Goal: Task Accomplishment & Management: Complete application form

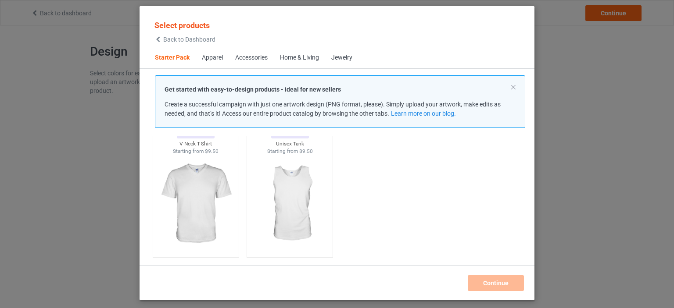
scroll to position [11, 0]
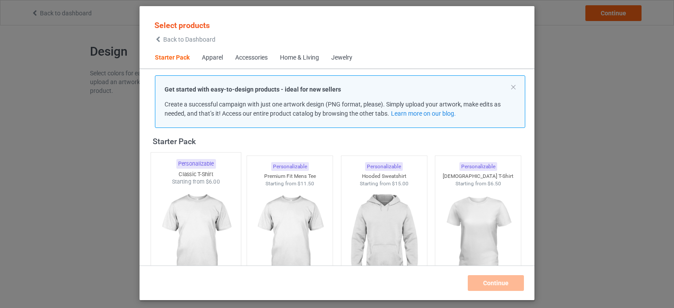
click at [209, 224] on img at bounding box center [195, 237] width 82 height 103
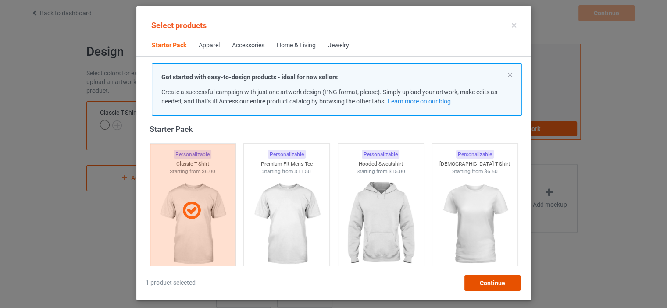
click at [485, 283] on span "Continue" at bounding box center [491, 283] width 25 height 7
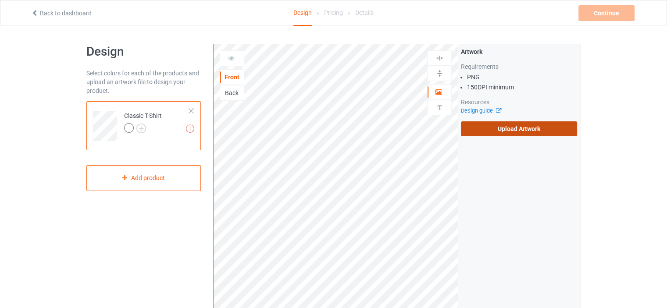
click at [495, 131] on label "Upload Artwork" at bounding box center [519, 128] width 116 height 15
click at [0, 0] on input "Upload Artwork" at bounding box center [0, 0] width 0 height 0
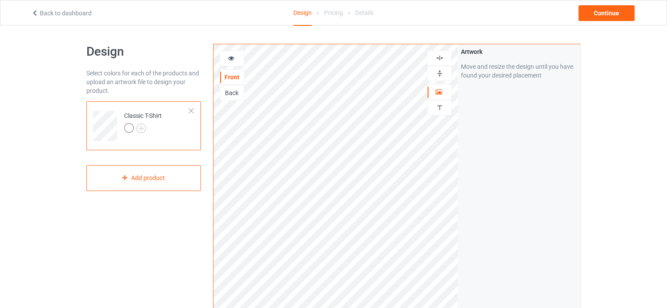
click at [233, 95] on div "Back" at bounding box center [232, 93] width 24 height 9
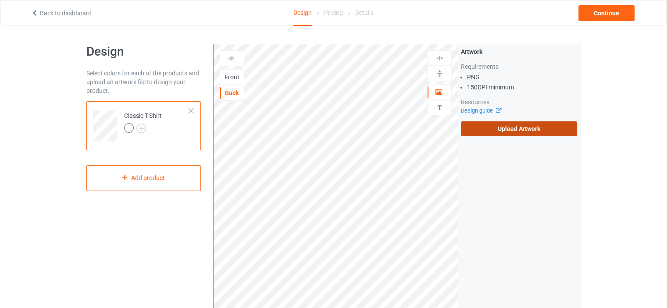
click at [467, 122] on label "Upload Artwork" at bounding box center [519, 128] width 116 height 15
click at [0, 0] on input "Upload Artwork" at bounding box center [0, 0] width 0 height 0
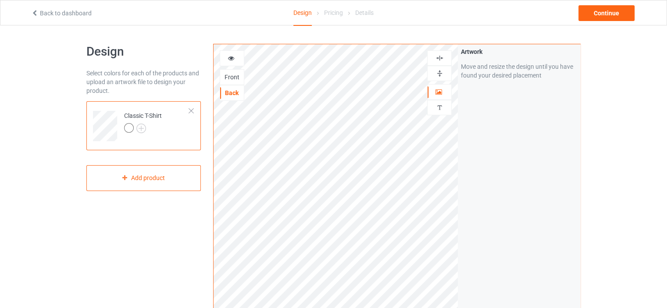
click at [229, 78] on div "Front" at bounding box center [232, 77] width 24 height 9
click at [141, 130] on img at bounding box center [141, 129] width 10 height 10
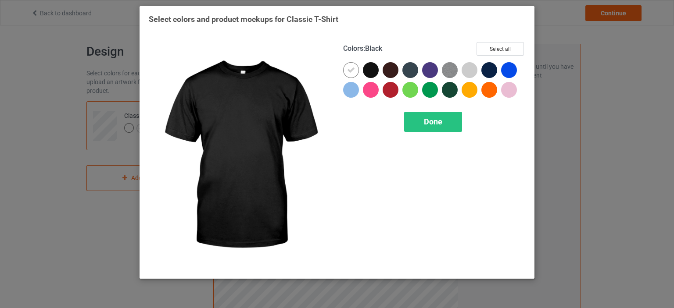
click at [374, 64] on div at bounding box center [371, 70] width 16 height 16
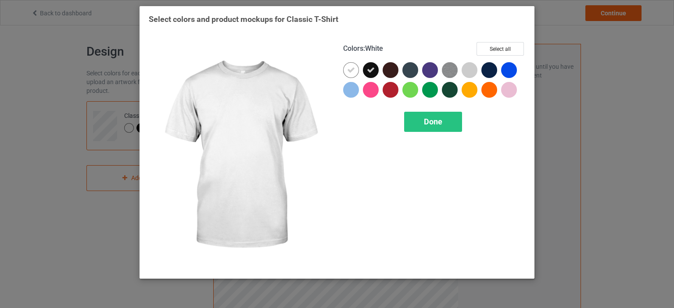
click at [351, 72] on icon at bounding box center [351, 70] width 8 height 8
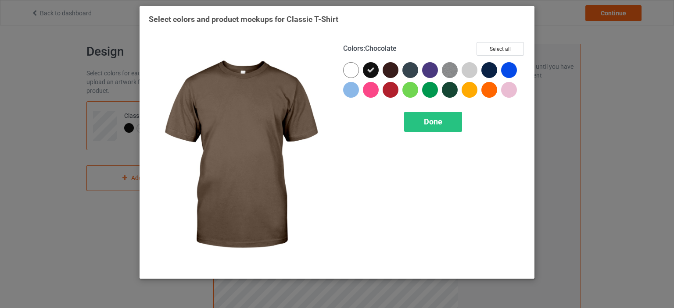
click at [387, 72] on div at bounding box center [390, 70] width 16 height 16
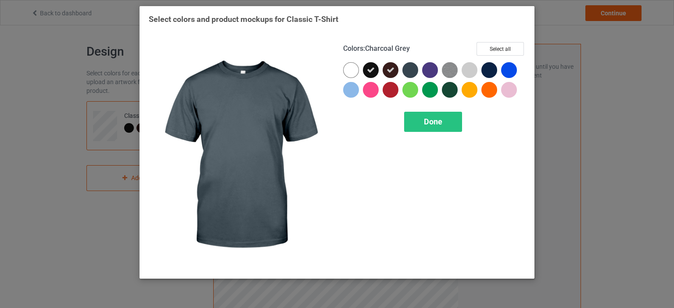
click at [408, 70] on div at bounding box center [410, 70] width 16 height 16
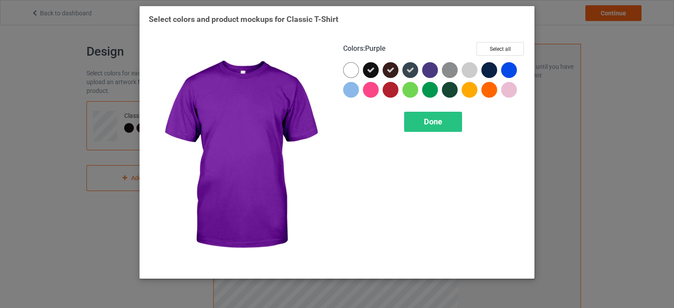
click at [427, 71] on div at bounding box center [430, 70] width 16 height 16
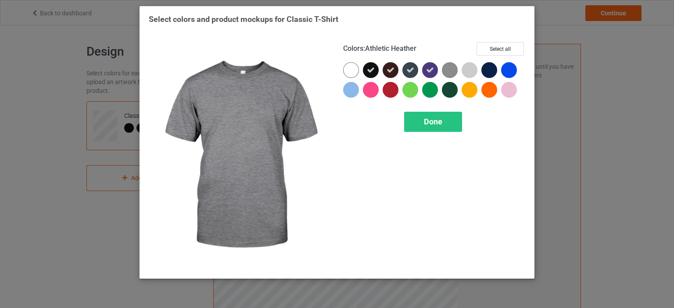
click at [451, 71] on img at bounding box center [450, 70] width 16 height 16
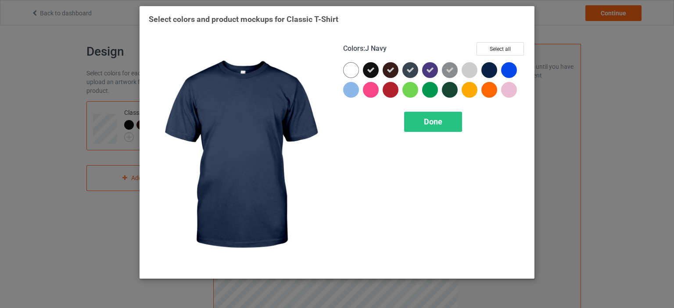
click at [487, 70] on div at bounding box center [489, 70] width 16 height 16
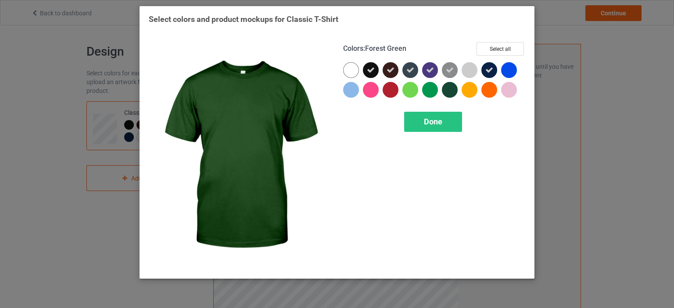
click at [450, 90] on div at bounding box center [450, 90] width 16 height 16
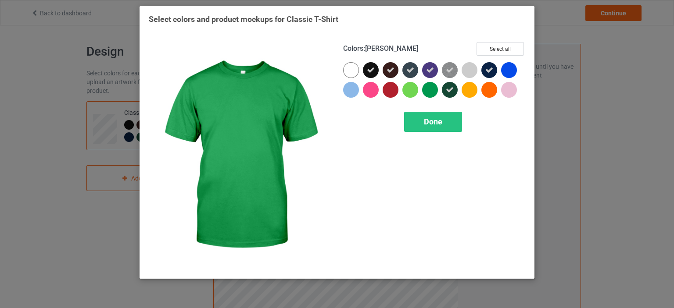
click at [428, 91] on div at bounding box center [430, 90] width 16 height 16
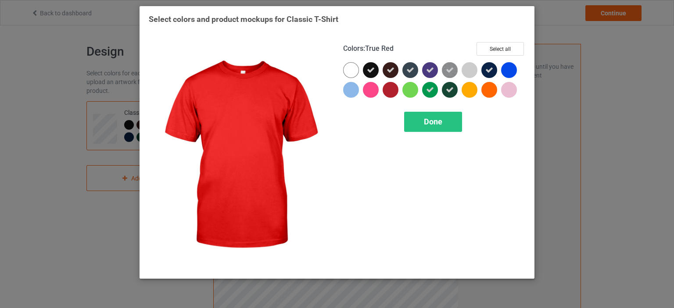
click at [390, 95] on div at bounding box center [390, 90] width 16 height 16
click at [388, 94] on div at bounding box center [390, 90] width 16 height 16
click at [385, 94] on div at bounding box center [390, 90] width 16 height 16
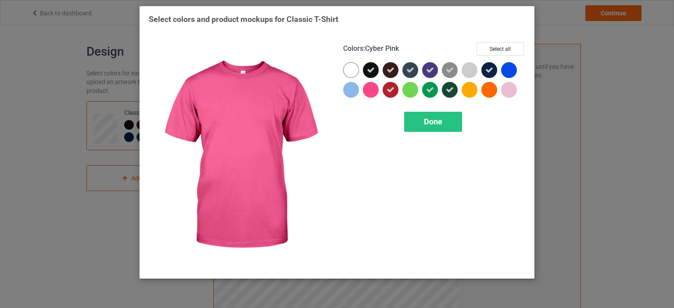
click at [376, 96] on div at bounding box center [373, 92] width 20 height 20
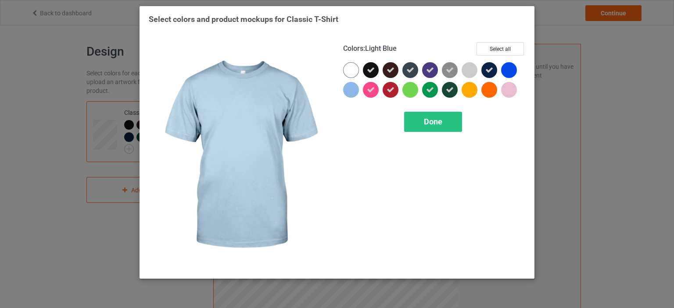
click at [351, 94] on div at bounding box center [351, 90] width 16 height 16
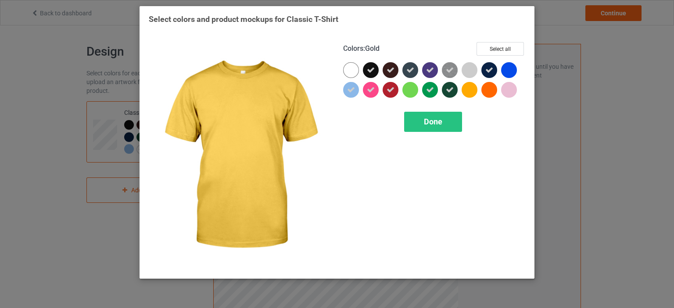
click at [469, 92] on div at bounding box center [469, 90] width 16 height 16
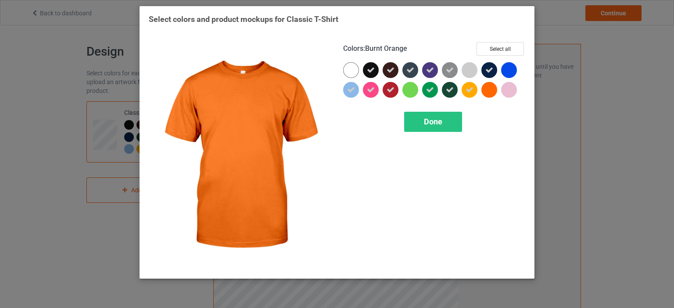
click at [491, 89] on div at bounding box center [489, 90] width 16 height 16
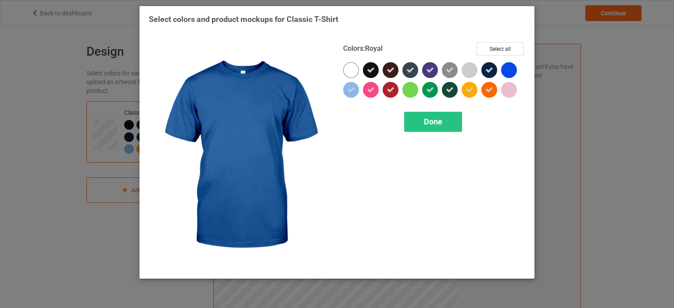
click at [509, 68] on div at bounding box center [509, 70] width 16 height 16
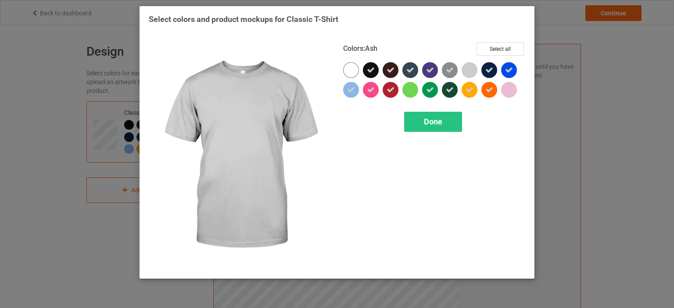
click at [467, 75] on div at bounding box center [469, 70] width 16 height 16
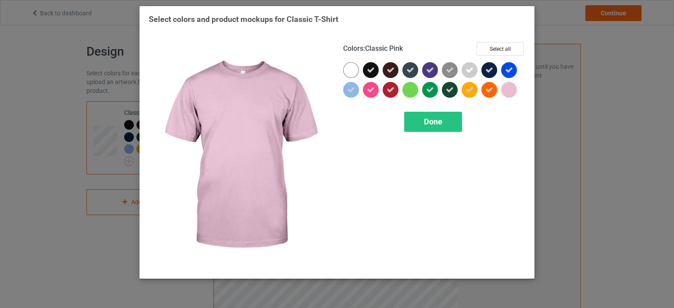
click at [513, 89] on div at bounding box center [509, 90] width 16 height 16
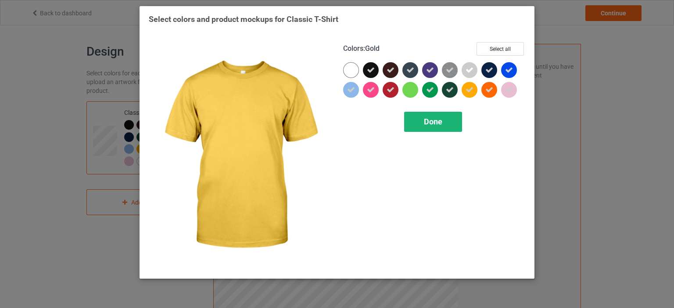
click at [438, 117] on span "Done" at bounding box center [433, 121] width 18 height 9
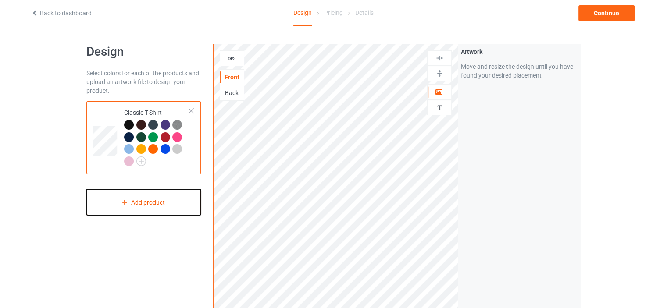
click at [177, 196] on div "Add product" at bounding box center [143, 202] width 114 height 26
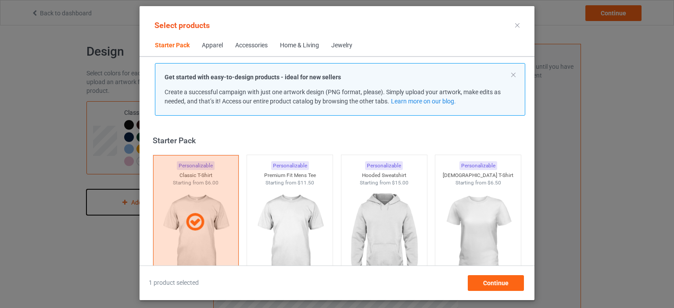
scroll to position [11, 0]
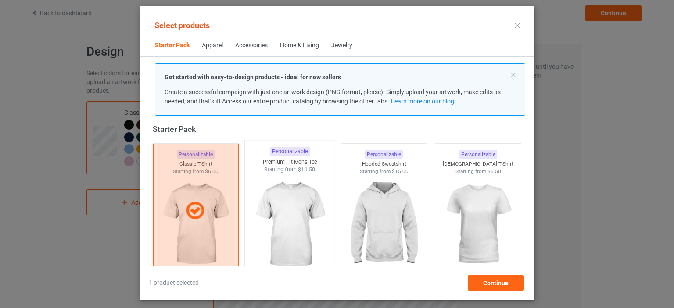
click at [278, 209] on img at bounding box center [290, 225] width 82 height 103
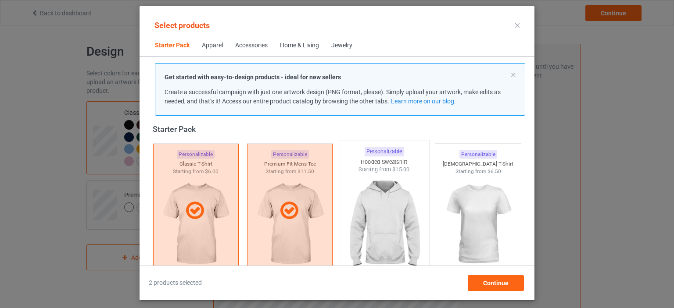
click at [342, 215] on img at bounding box center [383, 225] width 82 height 103
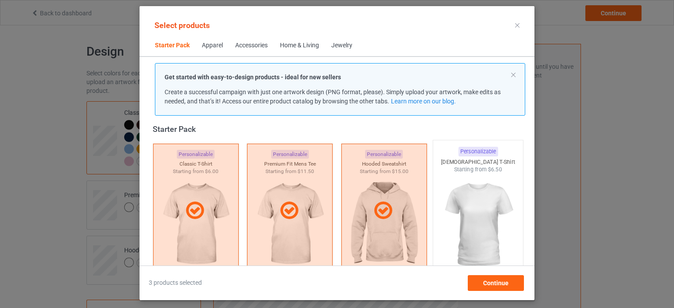
click at [439, 212] on img at bounding box center [478, 225] width 82 height 103
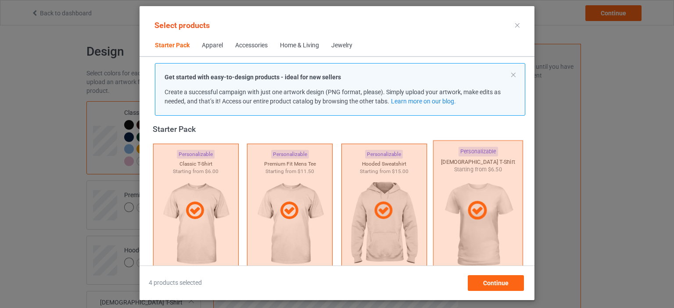
scroll to position [187, 0]
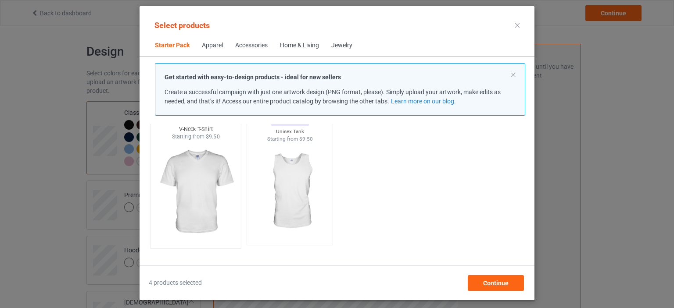
click at [232, 193] on img at bounding box center [195, 192] width 82 height 103
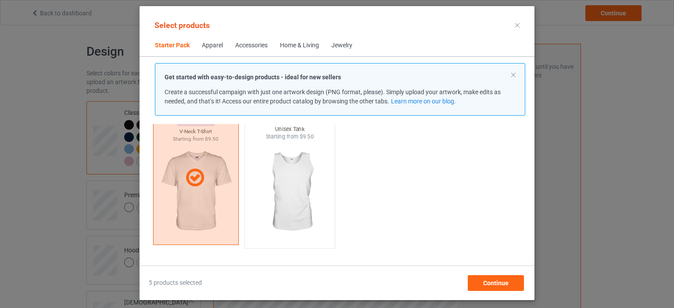
click at [272, 196] on img at bounding box center [290, 192] width 82 height 103
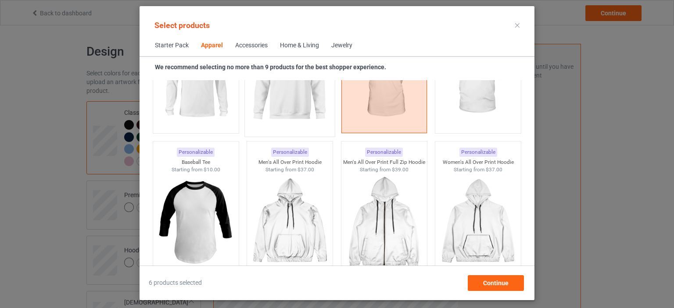
scroll to position [538, 0]
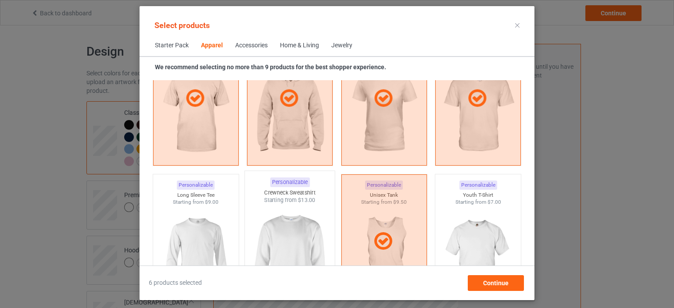
click at [285, 251] on img at bounding box center [290, 255] width 82 height 103
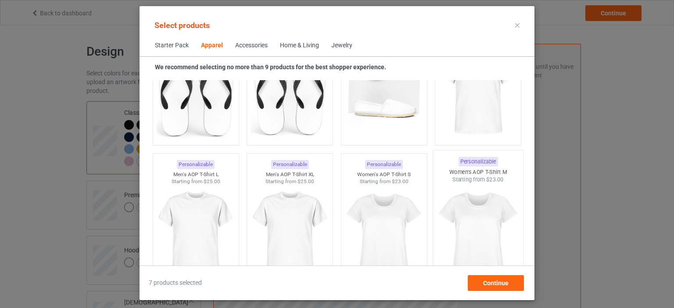
scroll to position [1239, 0]
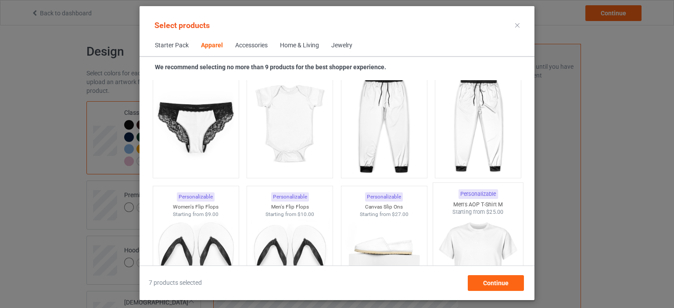
click at [460, 254] on img at bounding box center [478, 267] width 82 height 103
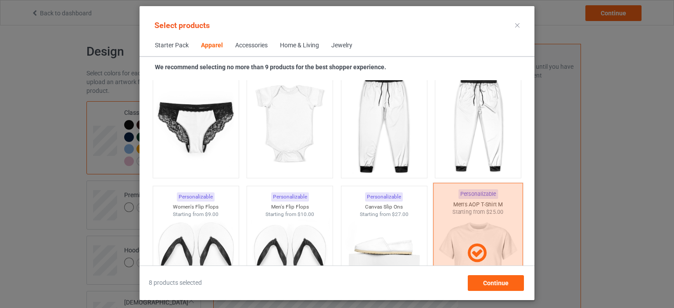
scroll to position [1415, 0]
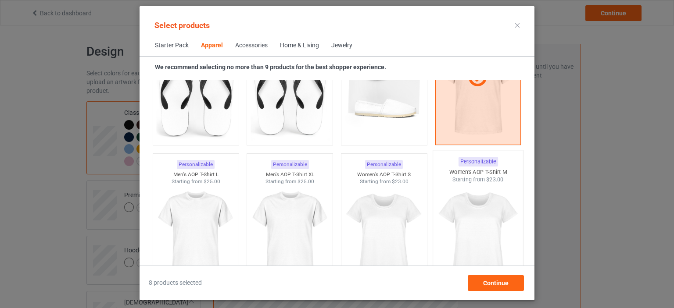
click at [458, 225] on img at bounding box center [478, 235] width 82 height 103
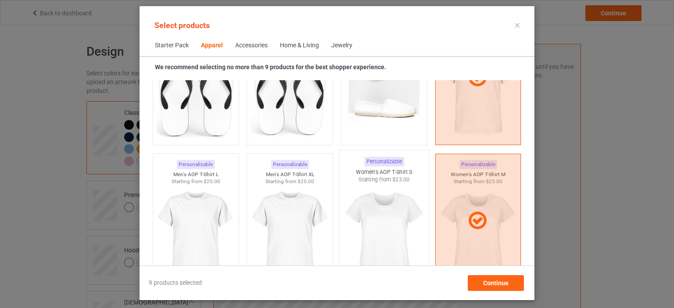
click at [382, 237] on img at bounding box center [383, 235] width 82 height 103
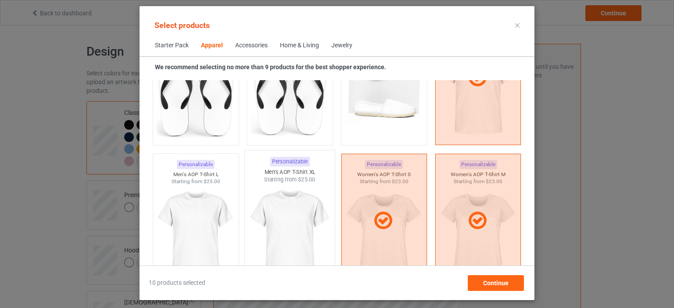
click at [324, 235] on img at bounding box center [290, 235] width 82 height 103
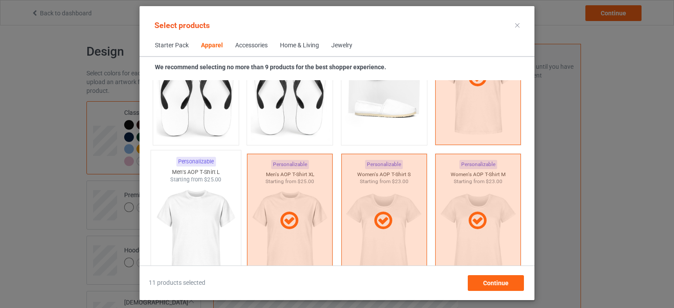
click at [235, 235] on img at bounding box center [195, 235] width 82 height 103
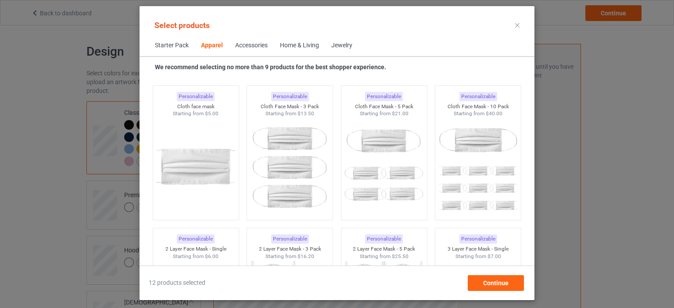
scroll to position [1765, 0]
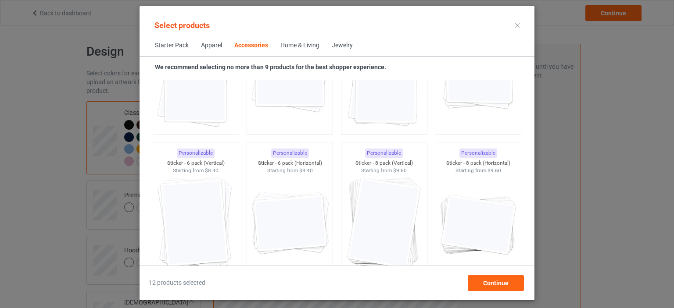
scroll to position [3344, 0]
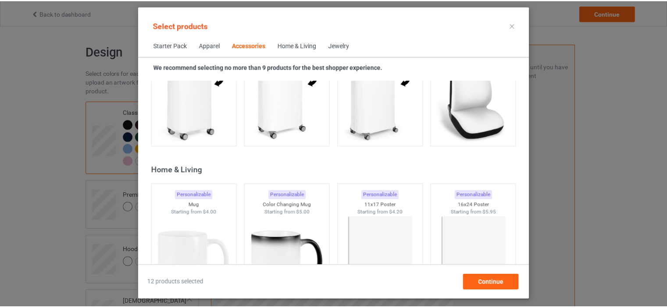
scroll to position [4046, 0]
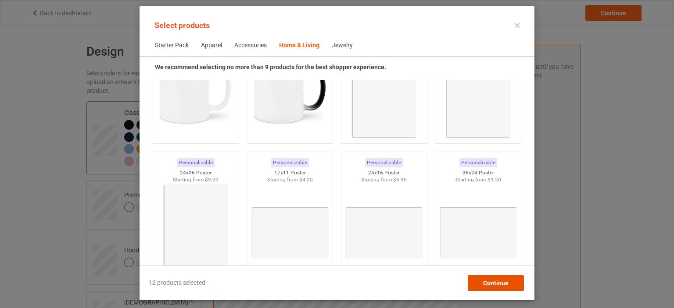
click at [496, 285] on span "Continue" at bounding box center [495, 283] width 25 height 7
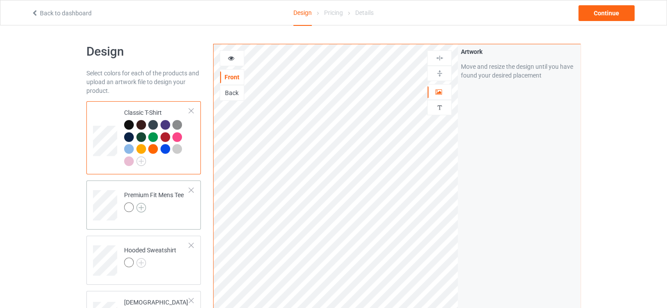
click at [138, 206] on img at bounding box center [141, 208] width 10 height 10
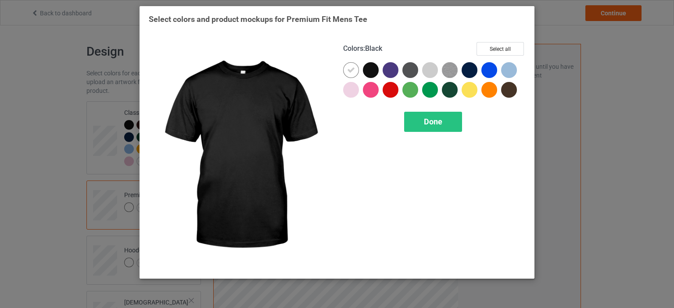
click at [374, 75] on div at bounding box center [371, 70] width 16 height 16
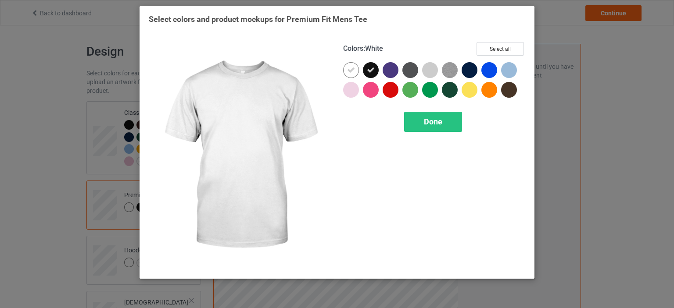
click at [348, 69] on icon at bounding box center [351, 70] width 8 height 8
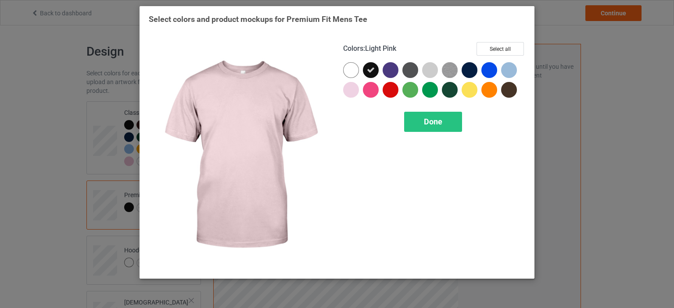
click at [355, 86] on div at bounding box center [351, 90] width 16 height 16
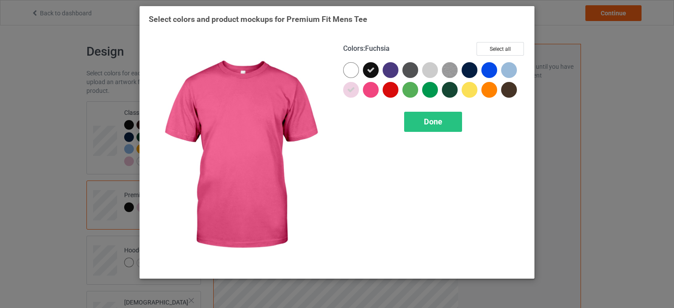
click at [374, 88] on div at bounding box center [371, 90] width 16 height 16
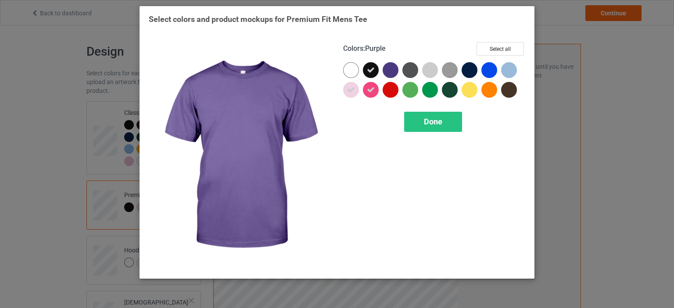
click at [390, 70] on div at bounding box center [390, 70] width 16 height 16
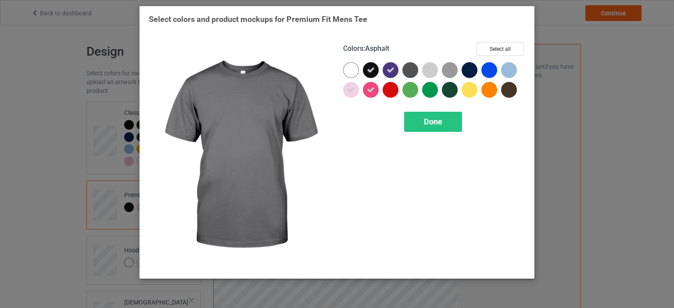
click at [413, 69] on div at bounding box center [410, 70] width 16 height 16
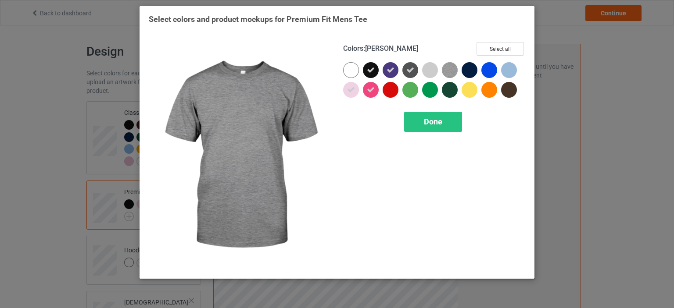
click at [446, 70] on img at bounding box center [450, 70] width 16 height 16
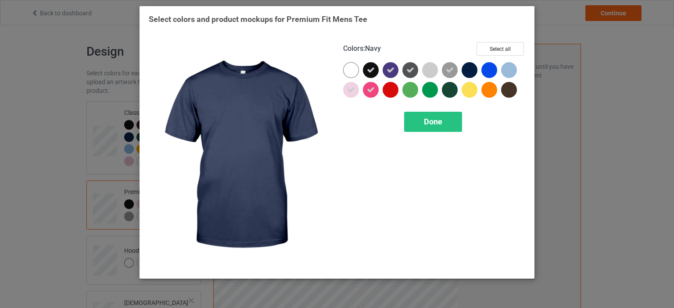
click at [463, 69] on div at bounding box center [469, 70] width 16 height 16
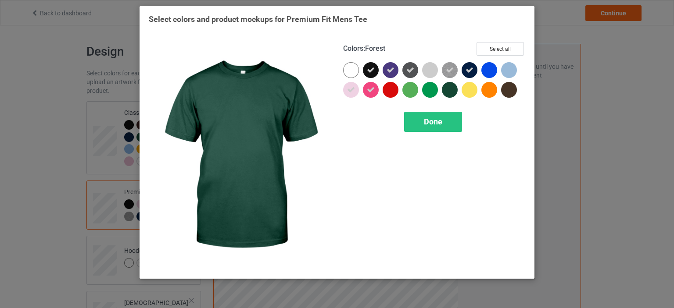
click at [452, 88] on div at bounding box center [450, 90] width 16 height 16
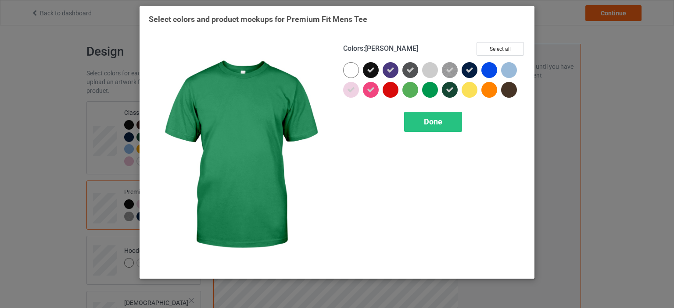
click at [424, 90] on div at bounding box center [430, 90] width 16 height 16
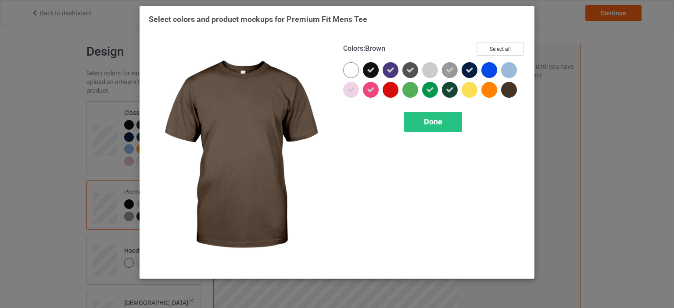
click at [509, 96] on div at bounding box center [509, 90] width 16 height 16
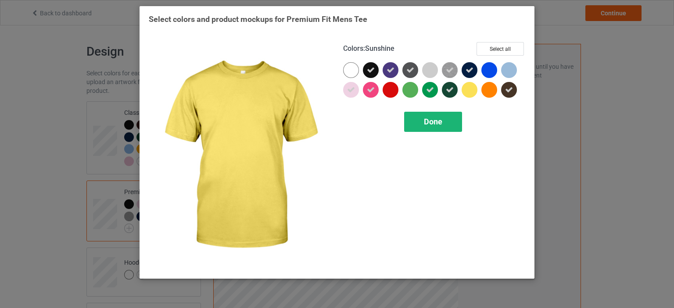
click at [433, 125] on span "Done" at bounding box center [433, 121] width 18 height 9
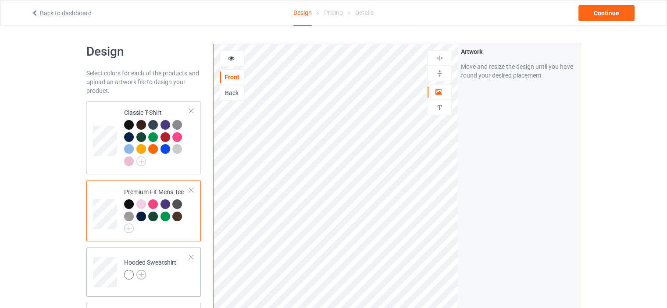
click at [146, 275] on div at bounding box center [150, 276] width 52 height 12
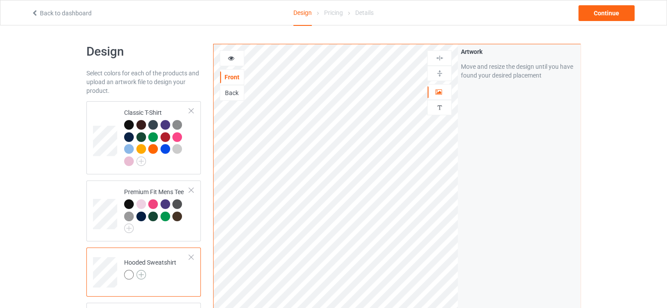
click at [144, 272] on img at bounding box center [141, 275] width 10 height 10
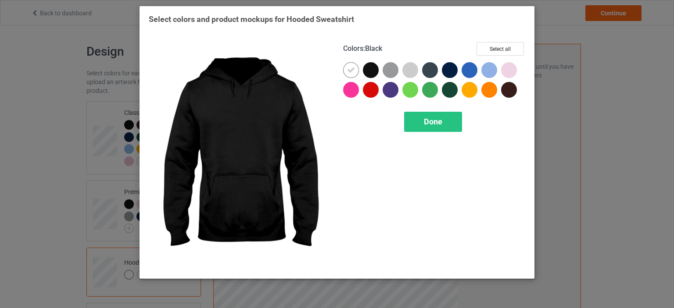
click at [367, 68] on div at bounding box center [371, 70] width 16 height 16
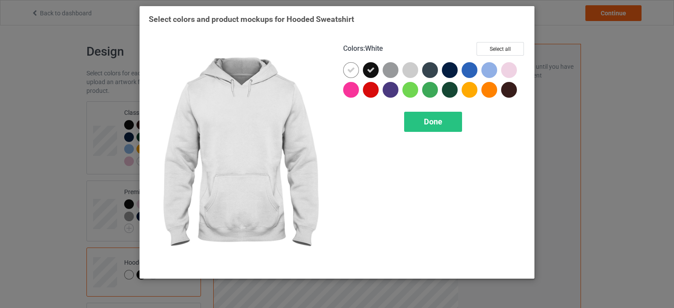
click at [357, 71] on div at bounding box center [351, 70] width 16 height 16
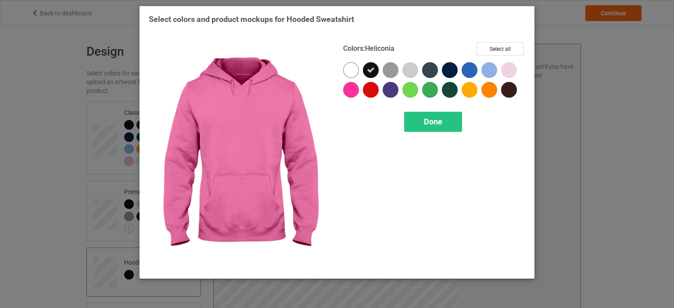
click at [352, 91] on div at bounding box center [351, 90] width 16 height 16
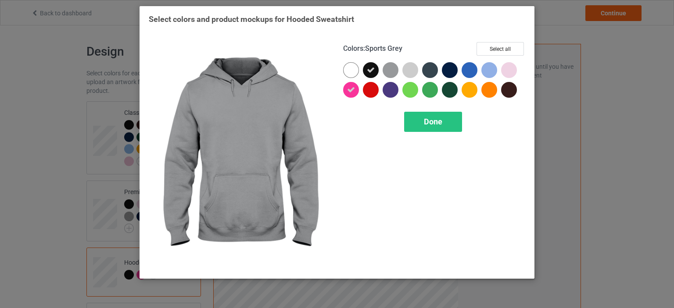
click at [390, 69] on div at bounding box center [390, 70] width 16 height 16
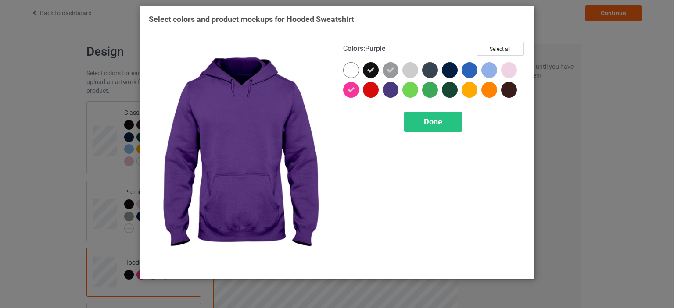
click at [394, 87] on div at bounding box center [390, 90] width 16 height 16
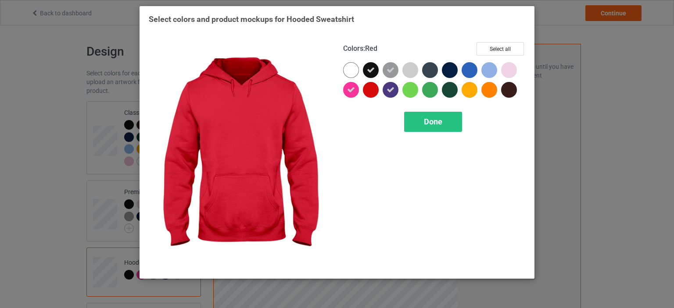
click at [374, 87] on div at bounding box center [371, 90] width 16 height 16
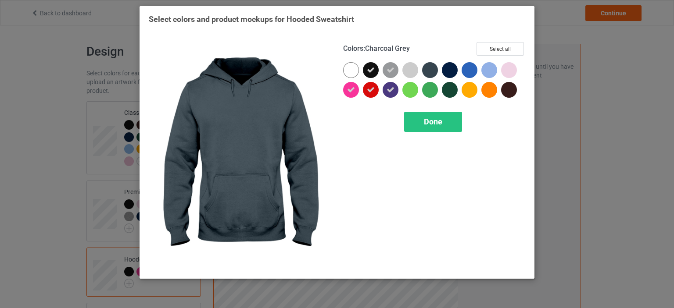
click at [430, 72] on div at bounding box center [430, 70] width 16 height 16
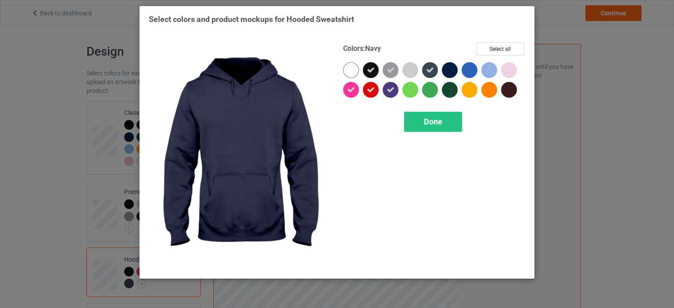
click at [442, 71] on div at bounding box center [450, 70] width 16 height 16
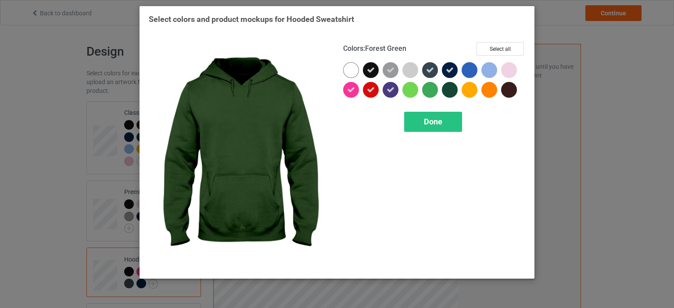
click at [446, 87] on div at bounding box center [450, 90] width 16 height 16
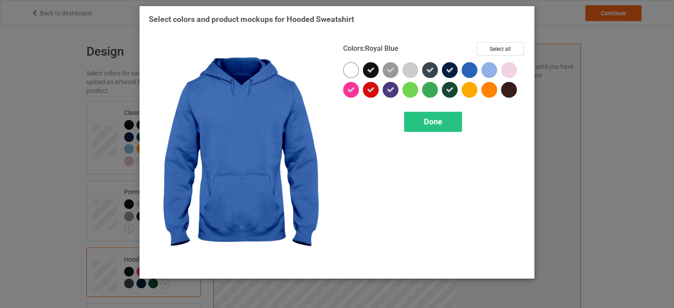
click at [467, 72] on div at bounding box center [469, 70] width 16 height 16
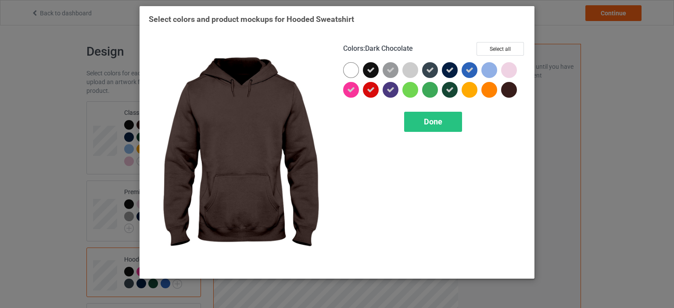
click at [513, 84] on div at bounding box center [509, 90] width 16 height 16
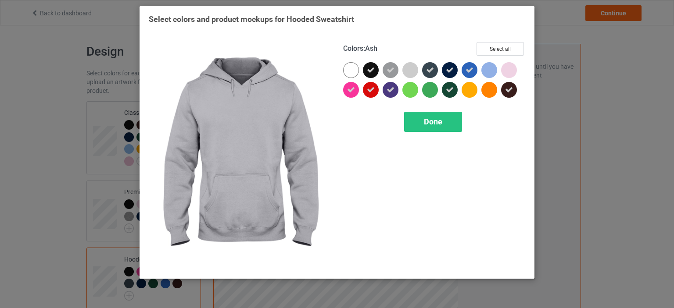
click at [409, 78] on div at bounding box center [412, 72] width 20 height 20
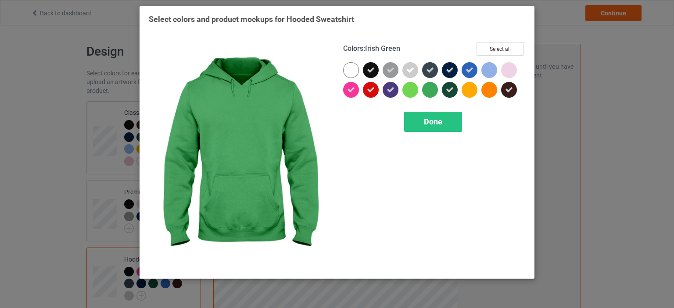
click at [435, 89] on div at bounding box center [430, 90] width 16 height 16
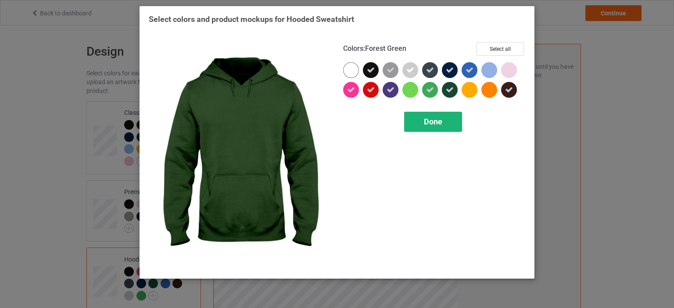
click at [457, 118] on div "Done" at bounding box center [433, 122] width 58 height 20
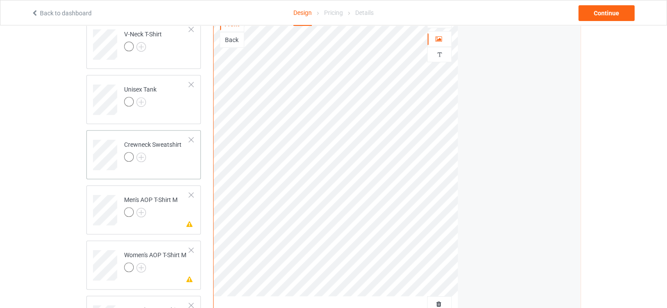
scroll to position [175, 0]
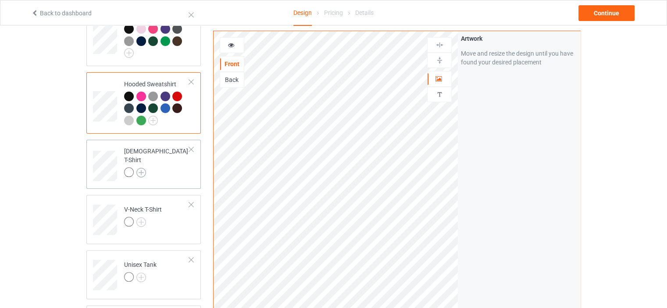
click at [140, 168] on img at bounding box center [141, 173] width 10 height 10
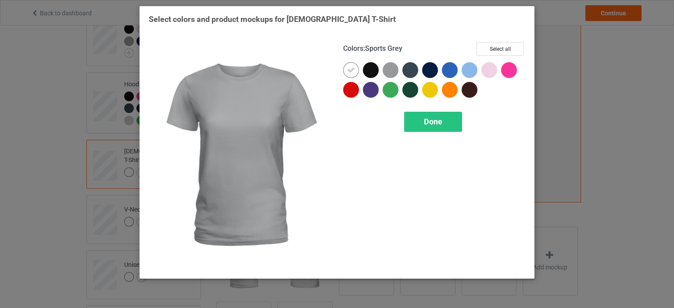
click at [387, 71] on div at bounding box center [390, 70] width 16 height 16
click at [391, 70] on icon at bounding box center [390, 70] width 8 height 8
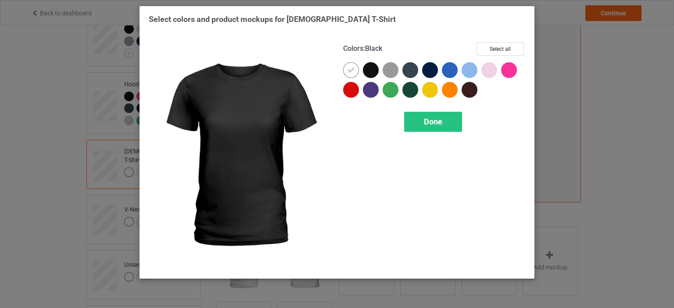
click at [373, 72] on div at bounding box center [371, 70] width 16 height 16
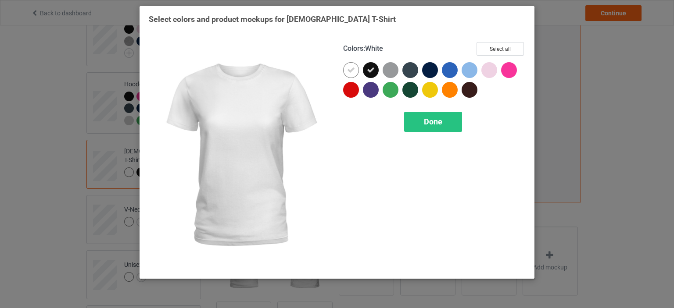
click at [349, 73] on icon at bounding box center [351, 70] width 8 height 8
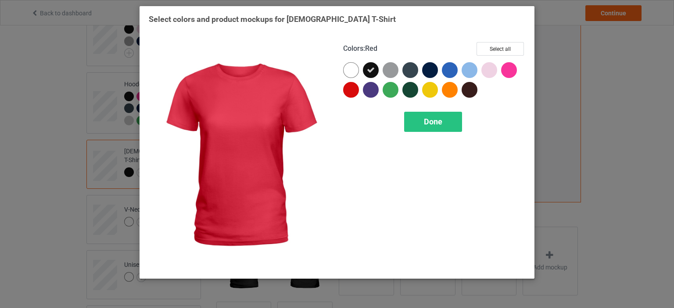
click at [354, 92] on div at bounding box center [351, 90] width 16 height 16
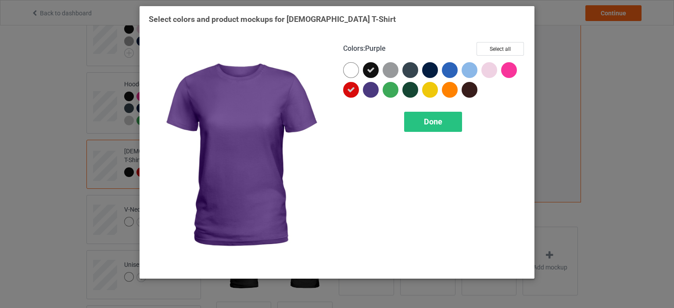
click at [381, 90] on div at bounding box center [373, 92] width 20 height 20
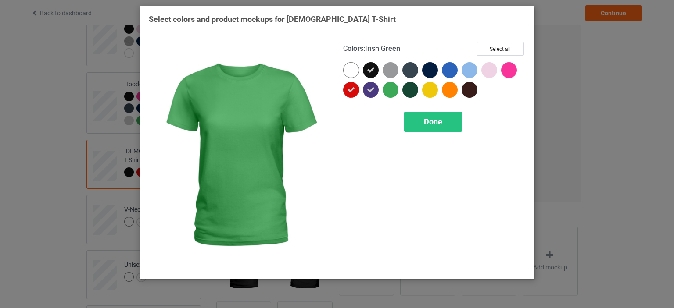
click at [397, 91] on div at bounding box center [390, 90] width 16 height 16
click at [405, 89] on div at bounding box center [410, 90] width 16 height 16
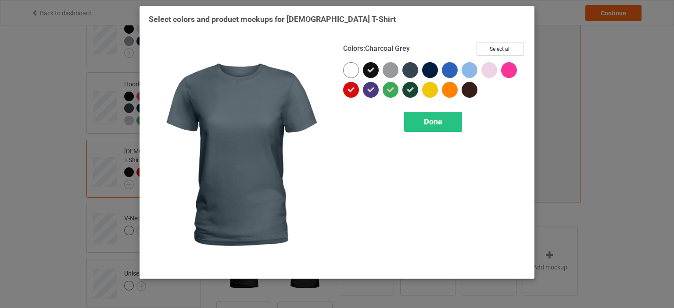
click at [405, 78] on div at bounding box center [412, 72] width 20 height 20
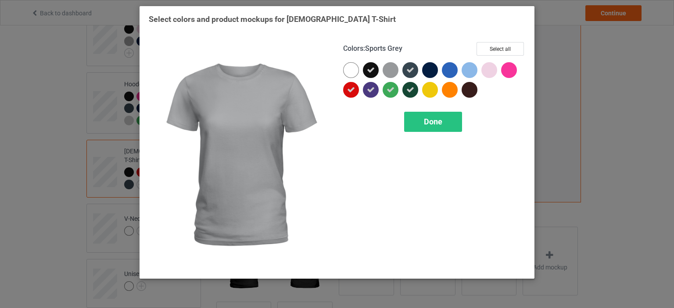
click at [392, 75] on div at bounding box center [390, 70] width 16 height 16
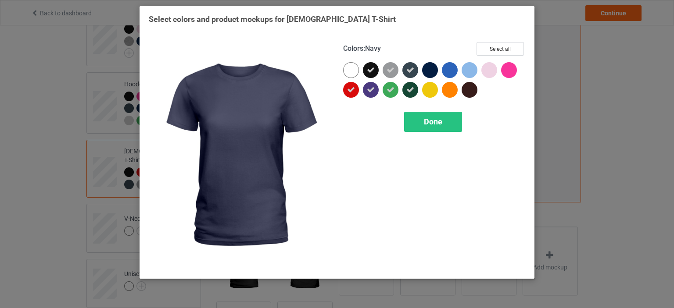
click at [428, 71] on div at bounding box center [430, 70] width 16 height 16
click at [442, 73] on div at bounding box center [452, 72] width 20 height 20
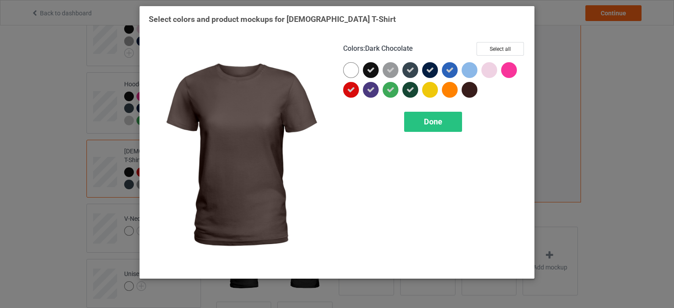
click at [470, 98] on div at bounding box center [471, 92] width 20 height 20
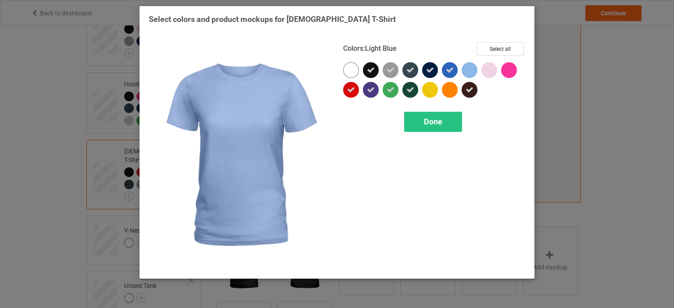
click at [468, 75] on div at bounding box center [469, 70] width 16 height 16
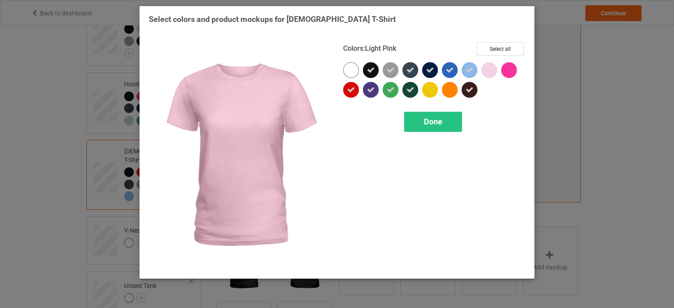
click at [500, 67] on div at bounding box center [491, 72] width 20 height 20
click at [491, 72] on icon at bounding box center [489, 70] width 8 height 8
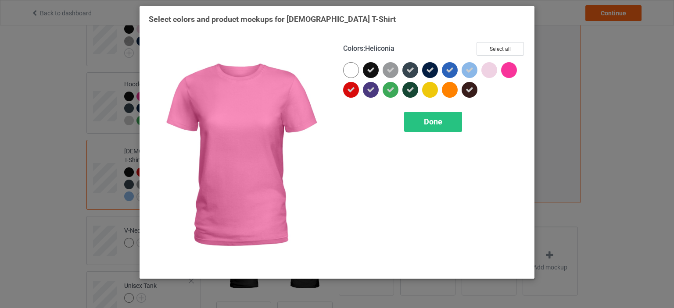
click at [509, 72] on div at bounding box center [509, 70] width 16 height 16
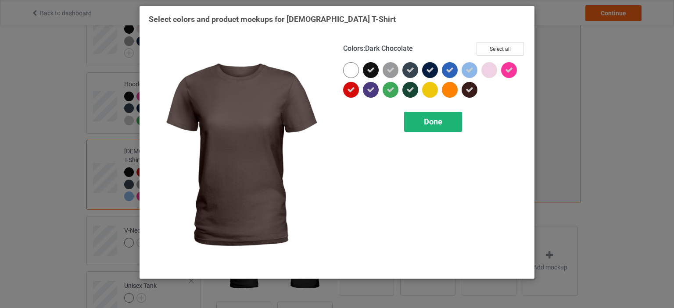
click at [437, 125] on span "Done" at bounding box center [433, 121] width 18 height 9
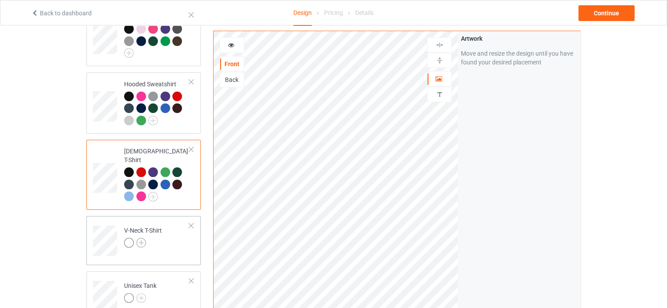
click at [140, 238] on img at bounding box center [141, 243] width 10 height 10
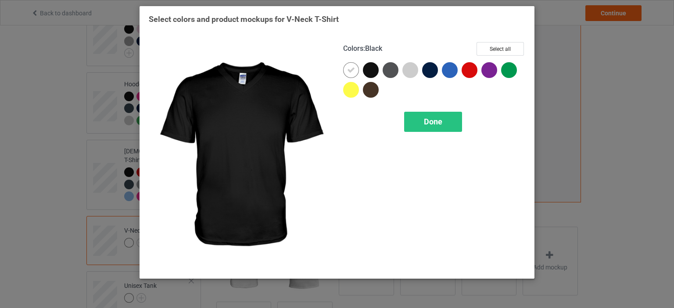
click at [373, 71] on div at bounding box center [371, 70] width 16 height 16
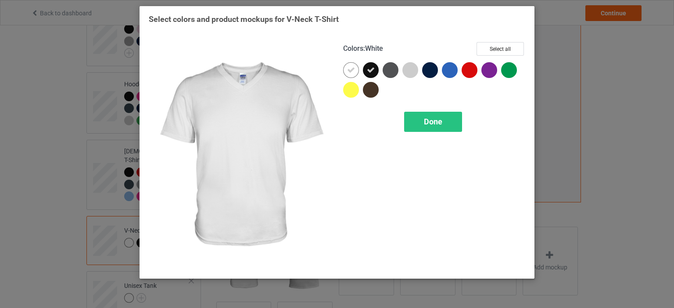
click at [349, 71] on icon at bounding box center [351, 70] width 8 height 8
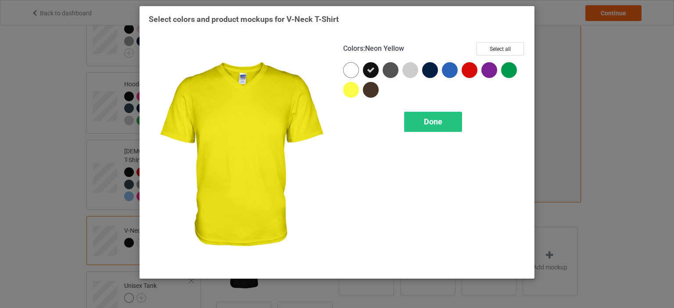
click at [366, 84] on div at bounding box center [371, 90] width 16 height 16
click at [352, 89] on div at bounding box center [351, 90] width 16 height 16
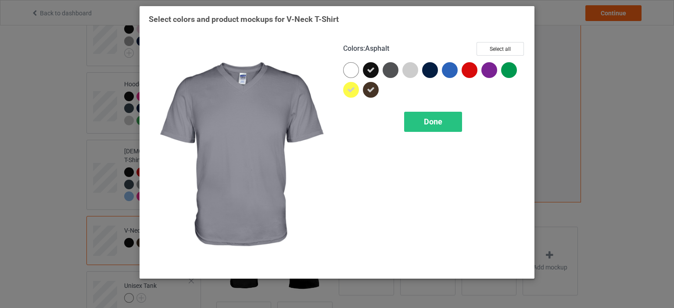
click at [391, 71] on div at bounding box center [390, 70] width 16 height 16
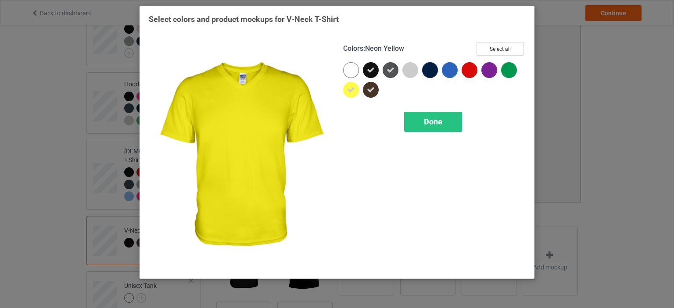
click at [357, 92] on div at bounding box center [351, 90] width 16 height 16
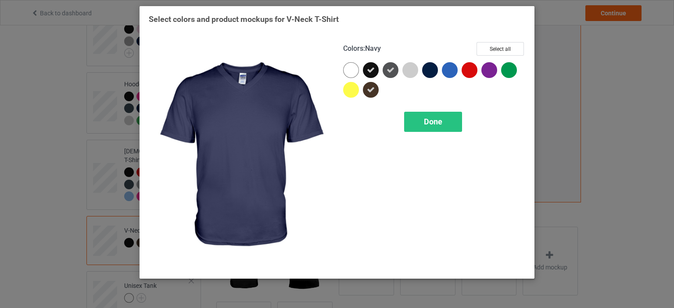
click at [429, 70] on div at bounding box center [430, 70] width 16 height 16
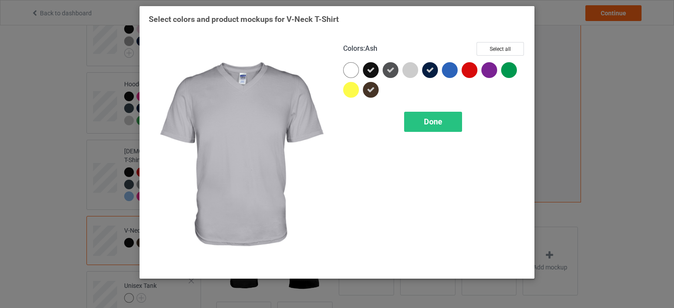
click at [414, 75] on div at bounding box center [410, 70] width 16 height 16
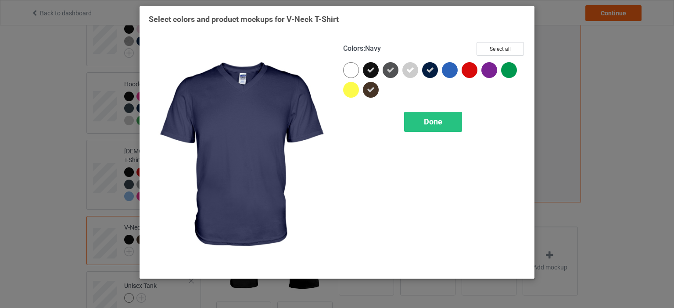
click at [449, 73] on div at bounding box center [450, 70] width 16 height 16
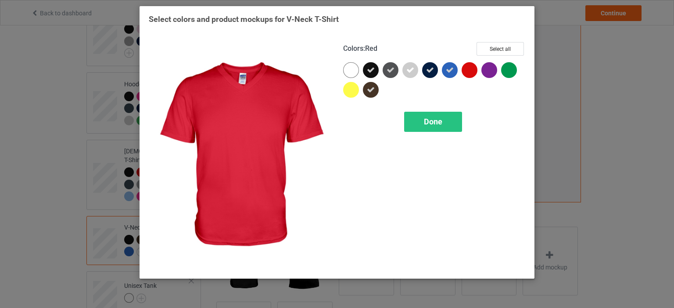
click at [478, 71] on div at bounding box center [471, 72] width 20 height 20
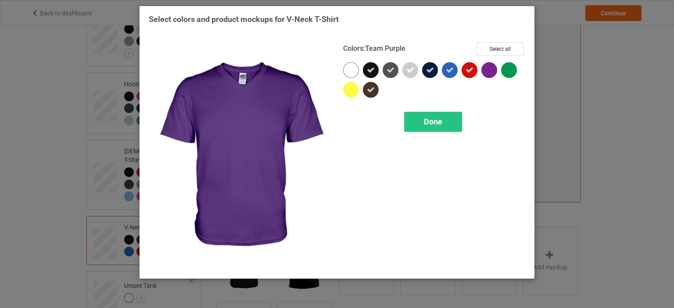
click at [488, 71] on div at bounding box center [489, 70] width 16 height 16
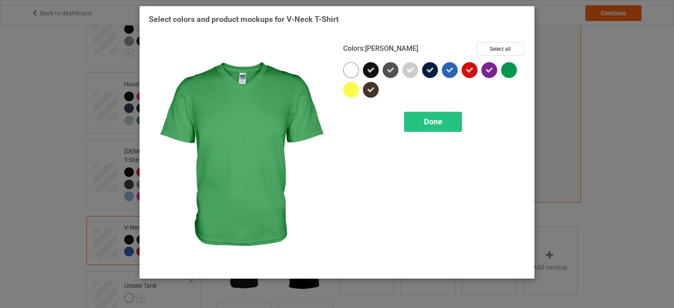
click at [507, 75] on div at bounding box center [509, 70] width 16 height 16
click at [436, 125] on span "Done" at bounding box center [433, 121] width 18 height 9
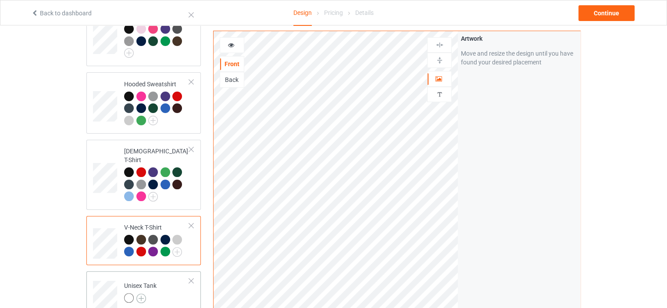
click at [141, 294] on img at bounding box center [141, 299] width 10 height 10
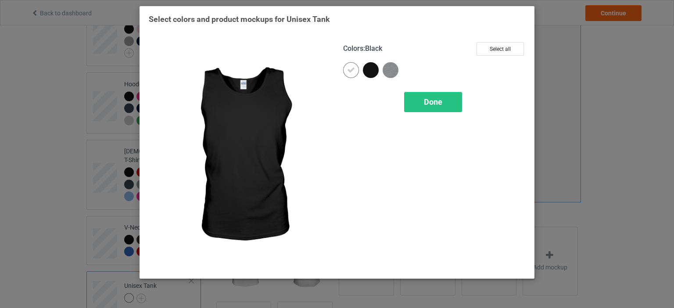
click at [373, 71] on div at bounding box center [371, 70] width 16 height 16
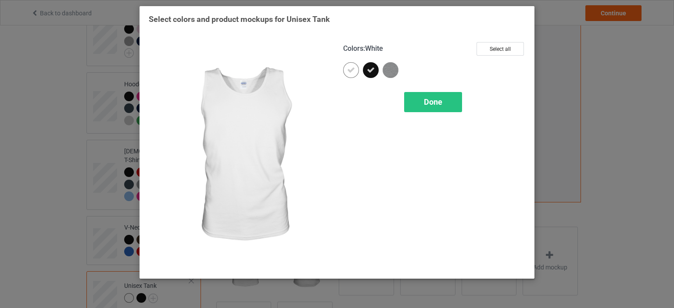
click at [348, 70] on icon at bounding box center [351, 70] width 8 height 8
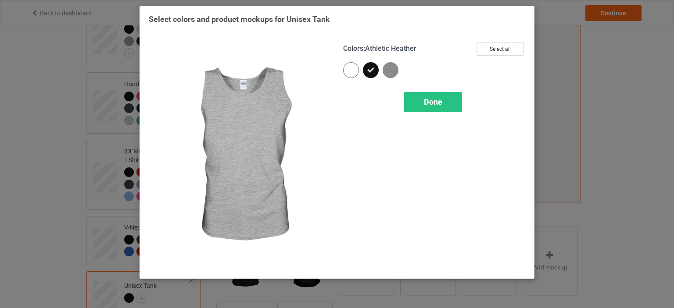
click at [397, 69] on img at bounding box center [390, 70] width 16 height 16
click at [428, 97] on span "Done" at bounding box center [433, 101] width 18 height 9
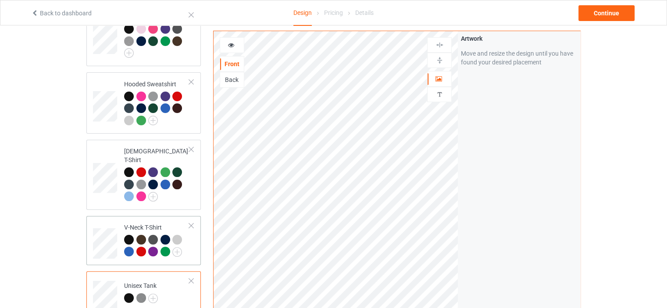
scroll to position [351, 0]
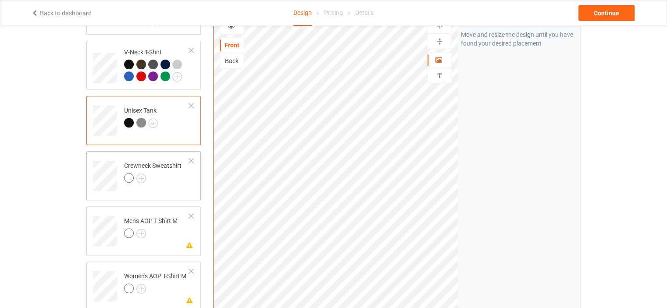
click at [135, 173] on div at bounding box center [130, 179] width 12 height 12
click at [142, 174] on img at bounding box center [141, 179] width 10 height 10
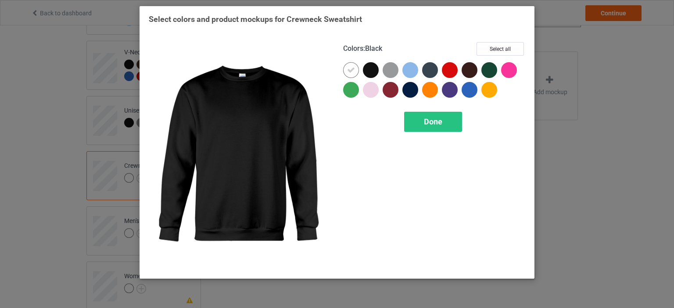
click at [371, 75] on div at bounding box center [371, 70] width 16 height 16
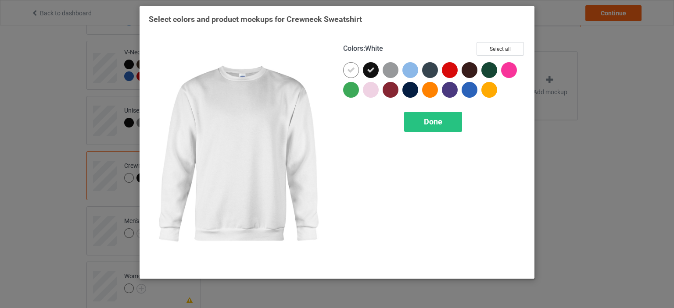
click at [357, 76] on div at bounding box center [353, 72] width 20 height 20
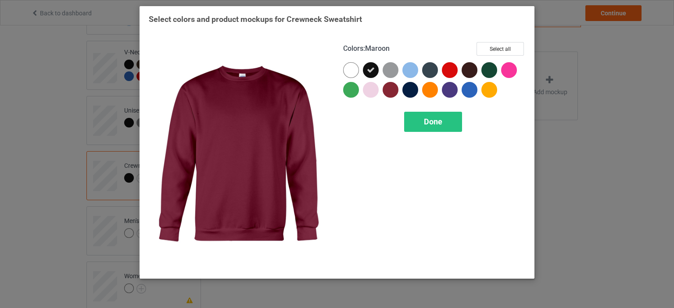
click at [393, 91] on div at bounding box center [390, 90] width 16 height 16
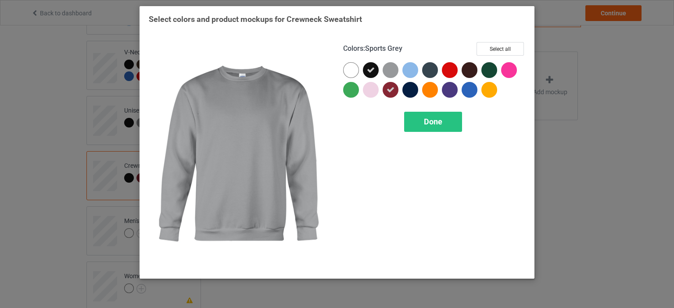
click at [395, 77] on div at bounding box center [390, 70] width 16 height 16
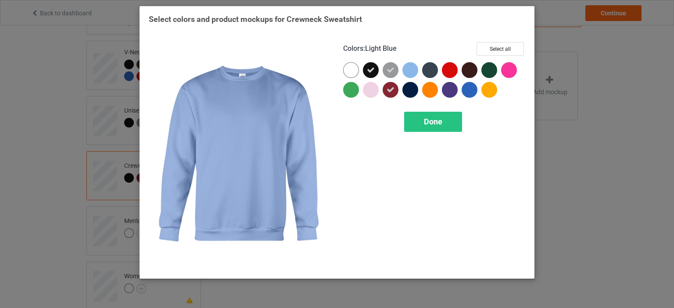
click at [424, 76] on div at bounding box center [432, 72] width 20 height 20
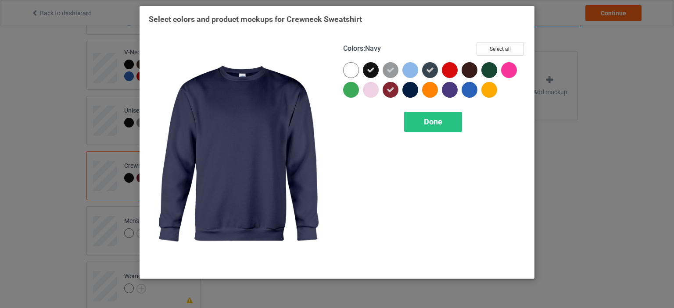
click at [413, 89] on div at bounding box center [410, 90] width 16 height 16
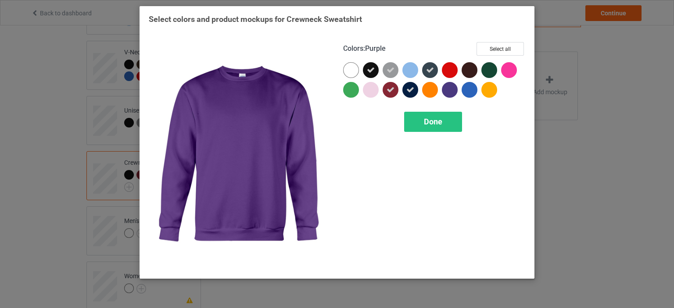
click at [453, 89] on div at bounding box center [450, 90] width 16 height 16
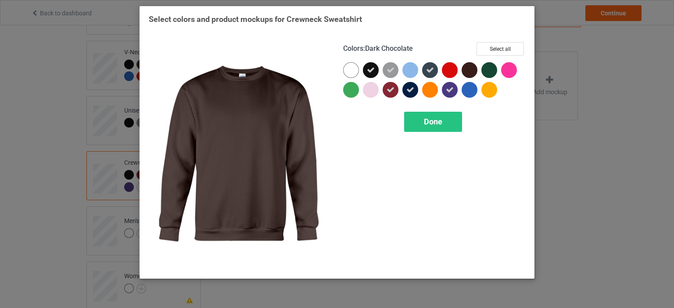
click at [467, 71] on div at bounding box center [469, 70] width 16 height 16
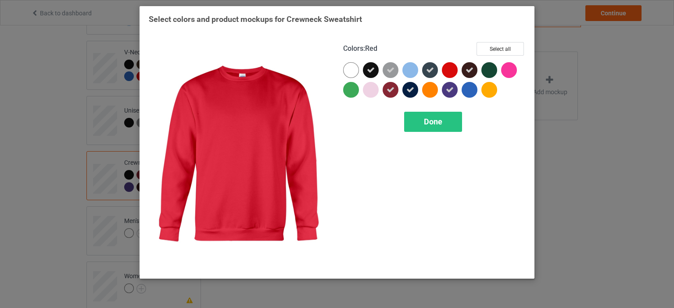
click at [458, 72] on div at bounding box center [452, 72] width 20 height 20
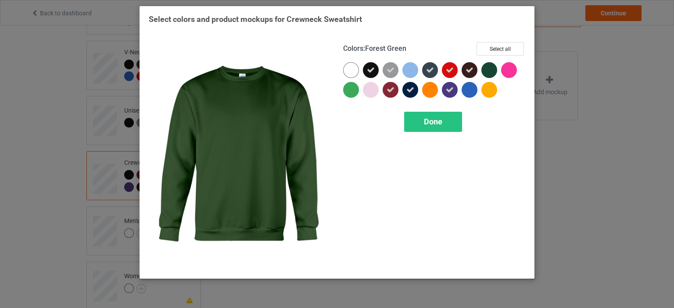
click at [488, 71] on div at bounding box center [489, 70] width 16 height 16
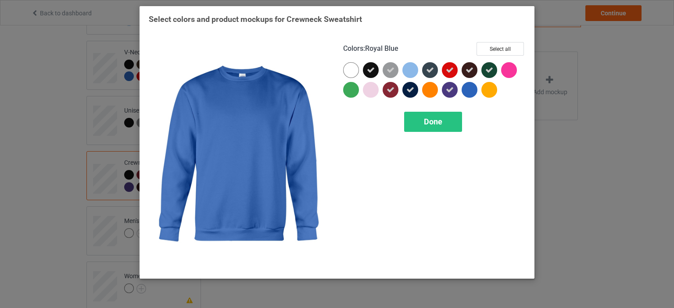
click at [478, 86] on div at bounding box center [471, 92] width 20 height 20
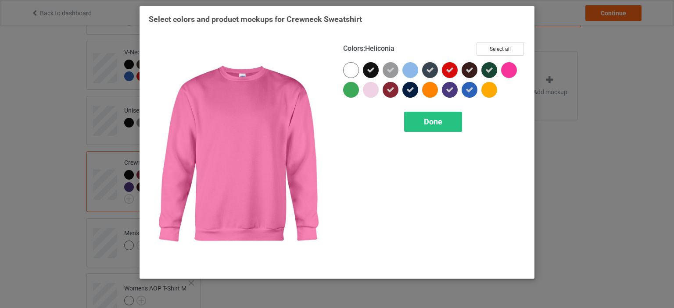
click at [505, 71] on div at bounding box center [509, 70] width 16 height 16
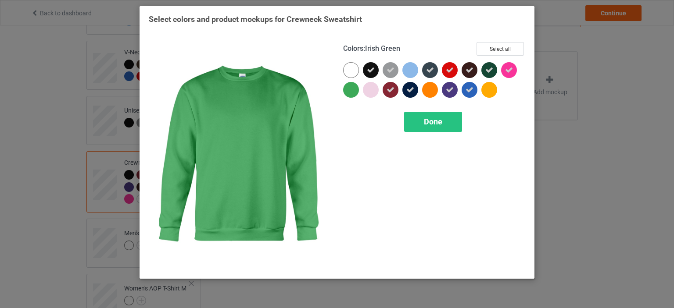
click at [353, 92] on div at bounding box center [351, 90] width 16 height 16
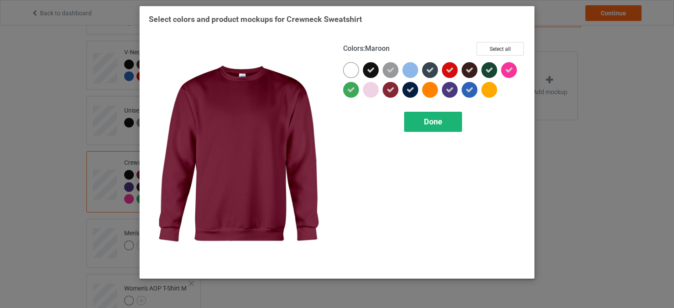
click at [428, 118] on span "Done" at bounding box center [433, 121] width 18 height 9
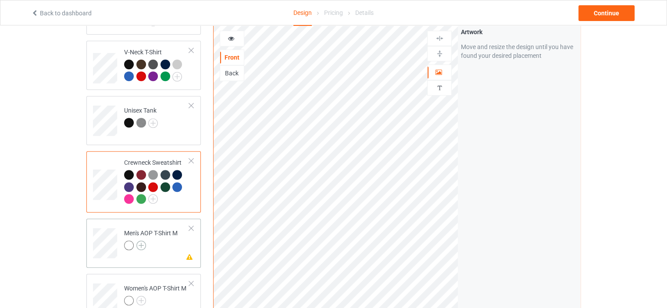
click at [141, 241] on img at bounding box center [141, 246] width 10 height 10
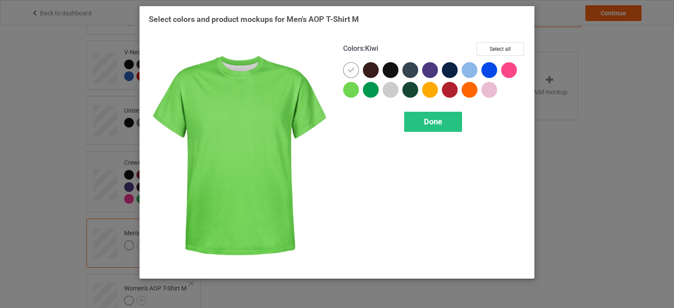
click at [363, 75] on div at bounding box center [373, 72] width 20 height 20
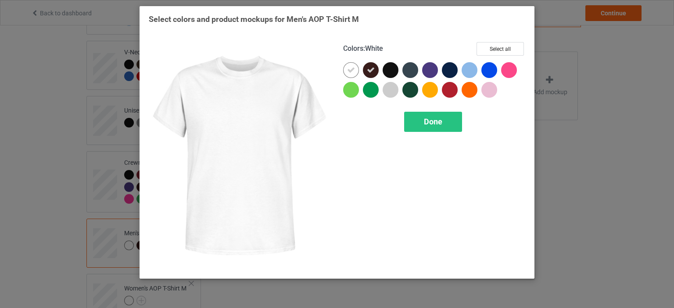
click at [349, 75] on div at bounding box center [351, 70] width 16 height 16
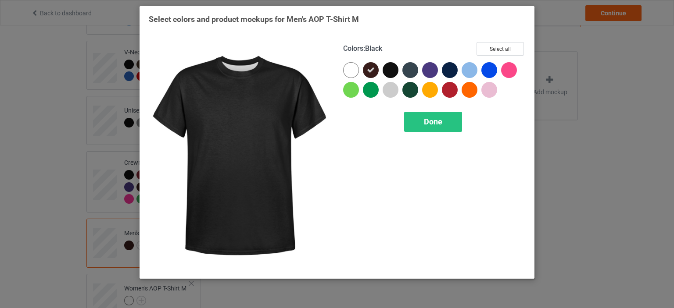
click at [391, 78] on div at bounding box center [392, 72] width 20 height 20
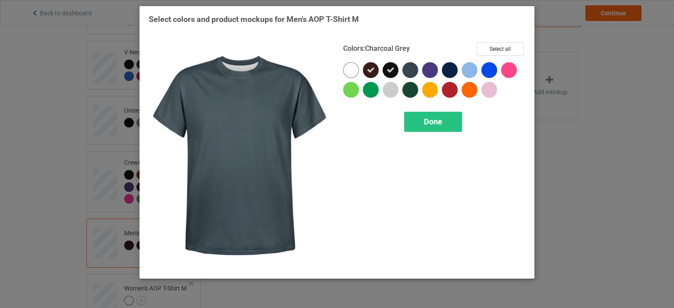
click at [408, 72] on div at bounding box center [410, 70] width 16 height 16
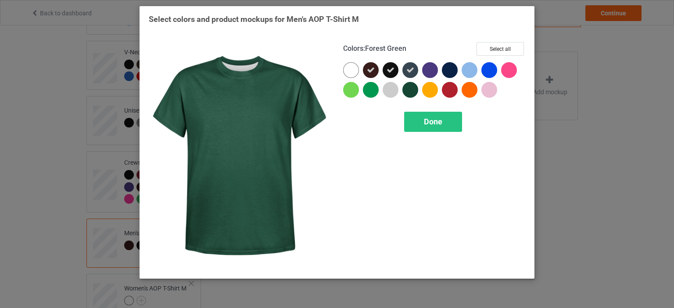
click at [411, 85] on div at bounding box center [410, 90] width 16 height 16
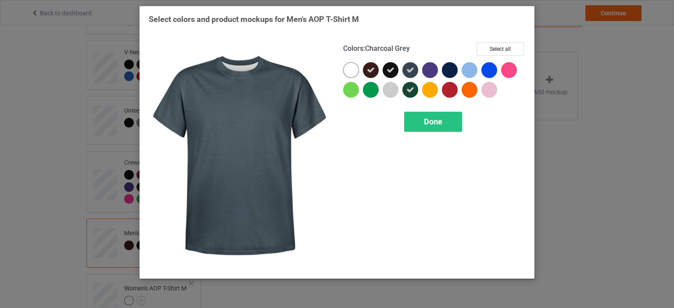
click at [426, 69] on div at bounding box center [430, 70] width 16 height 16
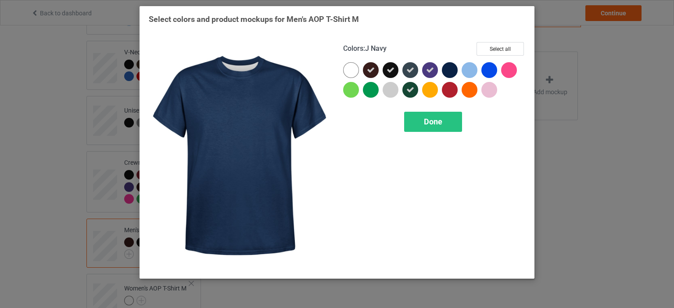
click at [453, 71] on div at bounding box center [450, 70] width 16 height 16
click at [451, 96] on div at bounding box center [450, 90] width 16 height 16
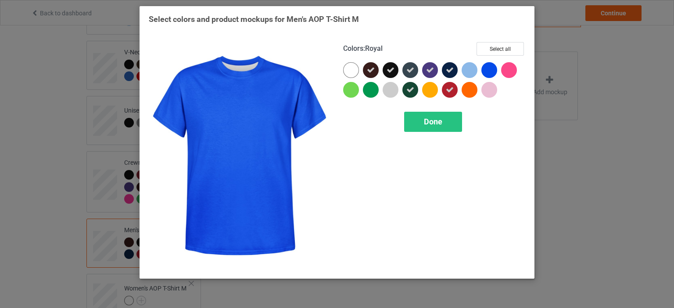
click at [499, 68] on div at bounding box center [491, 72] width 20 height 20
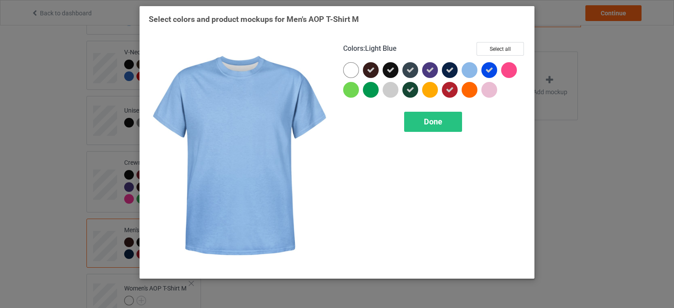
click at [474, 84] on div at bounding box center [469, 90] width 16 height 16
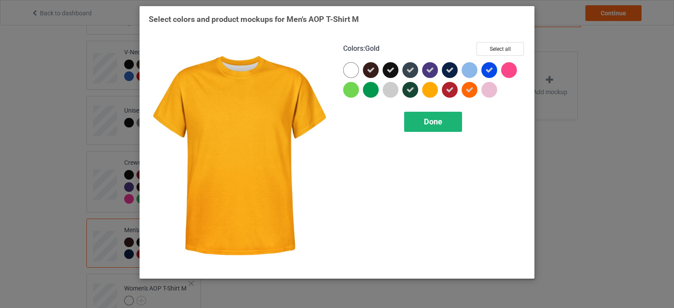
click at [417, 121] on div "Done" at bounding box center [433, 122] width 58 height 20
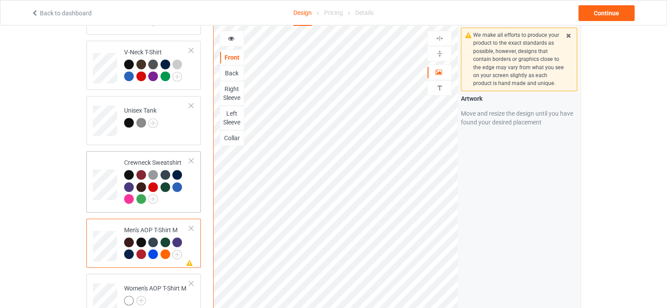
scroll to position [526, 0]
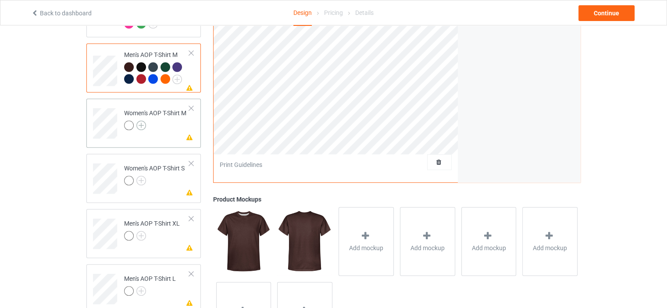
click at [139, 121] on img at bounding box center [141, 126] width 10 height 10
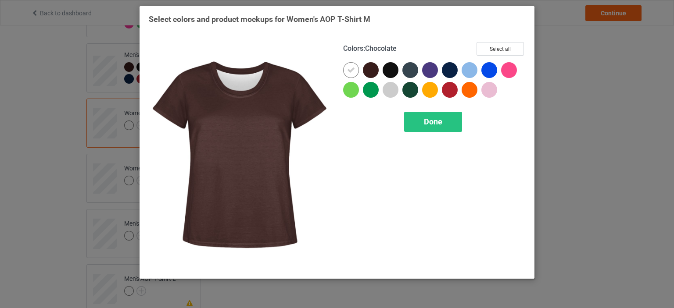
click at [373, 73] on div at bounding box center [371, 70] width 16 height 16
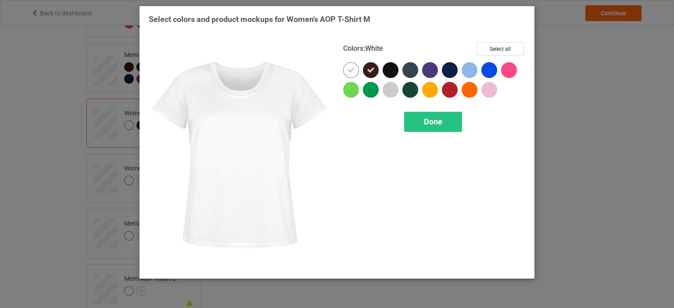
click at [345, 75] on div at bounding box center [351, 70] width 16 height 16
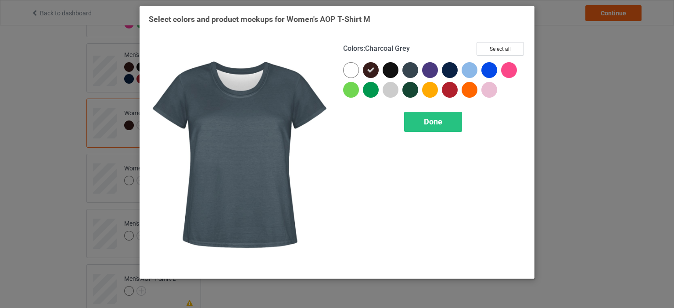
click at [411, 71] on div at bounding box center [410, 70] width 16 height 16
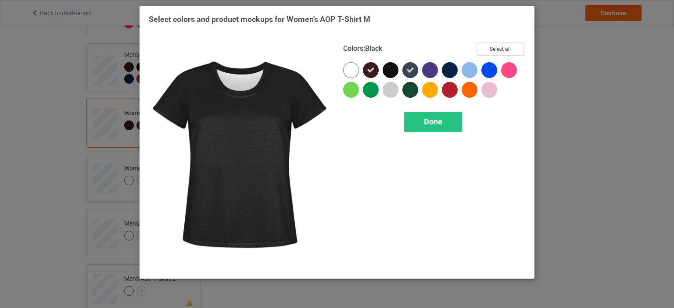
click at [396, 74] on div at bounding box center [390, 70] width 16 height 16
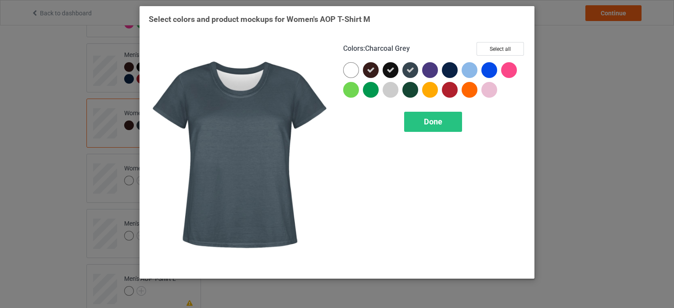
click at [426, 71] on div at bounding box center [430, 70] width 16 height 16
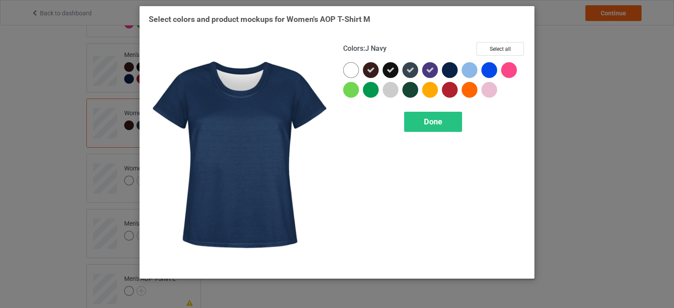
click at [444, 75] on div at bounding box center [450, 70] width 16 height 16
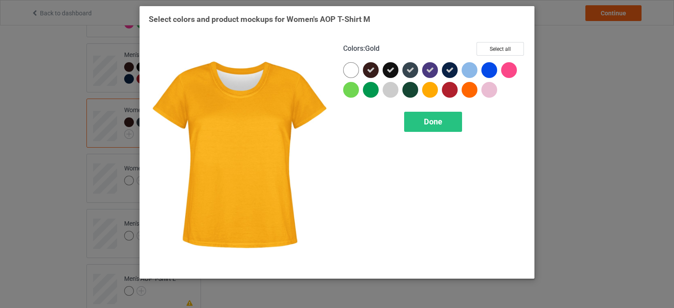
click at [441, 91] on div at bounding box center [432, 92] width 20 height 20
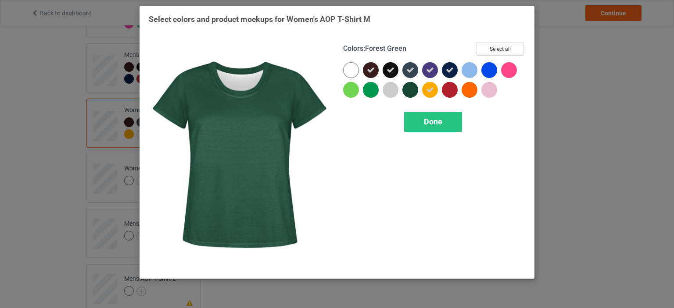
click at [409, 92] on div at bounding box center [410, 90] width 16 height 16
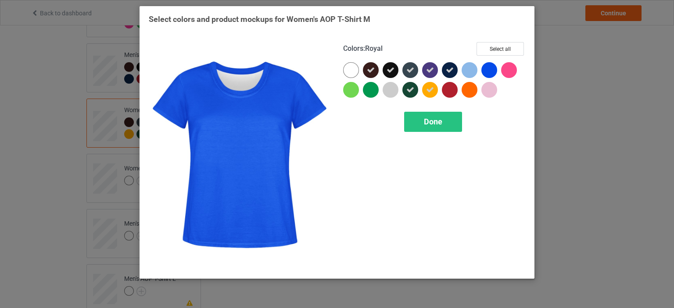
click at [492, 71] on div at bounding box center [489, 70] width 16 height 16
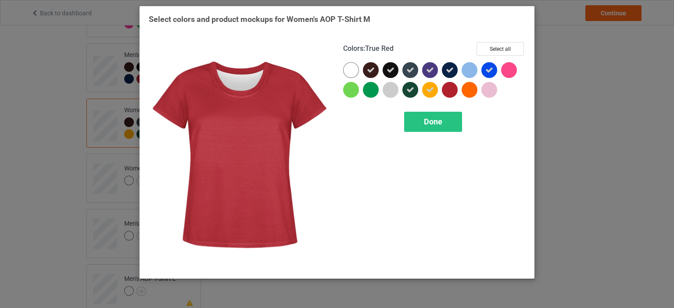
click at [449, 93] on div at bounding box center [450, 90] width 16 height 16
click at [446, 126] on div "Done" at bounding box center [433, 122] width 58 height 20
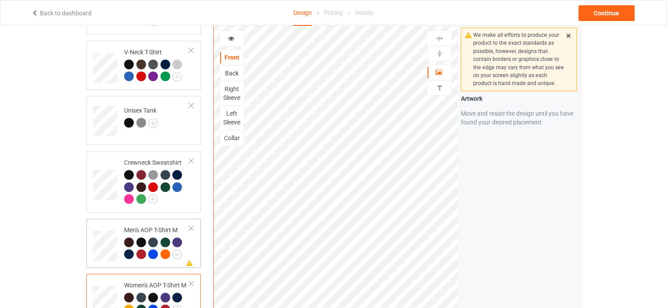
scroll to position [526, 0]
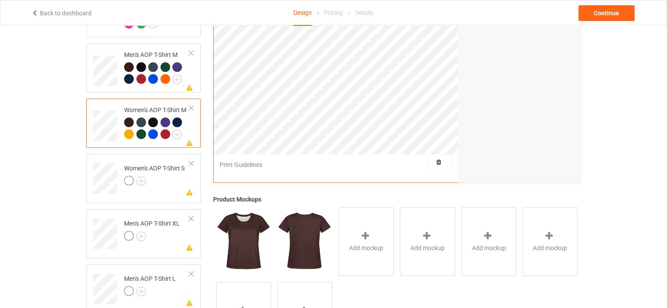
click at [189, 105] on div at bounding box center [191, 108] width 6 height 6
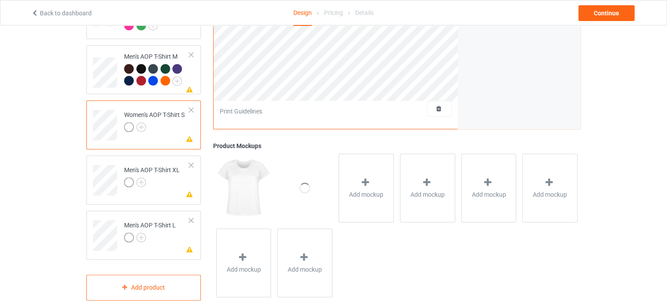
click at [189, 107] on div at bounding box center [191, 110] width 6 height 6
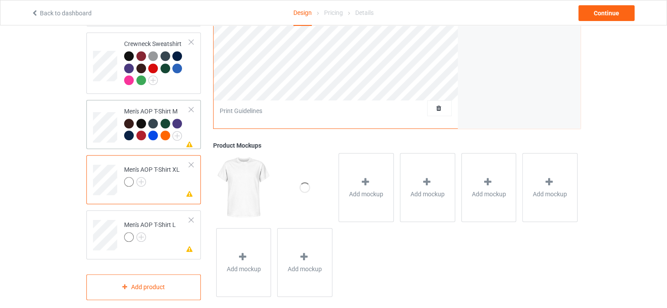
click at [191, 107] on div at bounding box center [191, 110] width 6 height 6
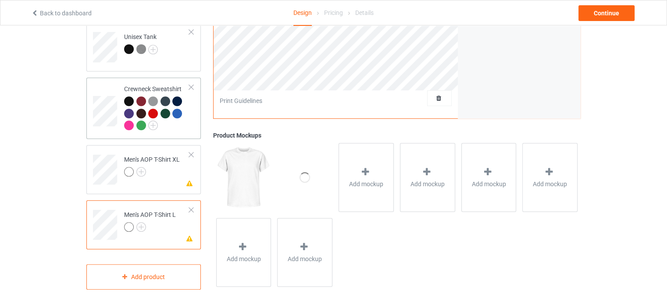
scroll to position [414, 0]
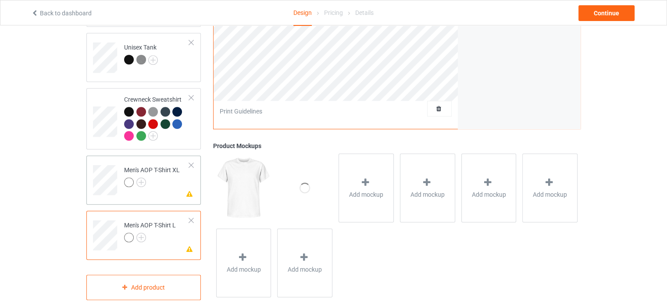
click at [191, 159] on td "Missing artwork on 3 side(s) Men's AOP T-Shirt XL" at bounding box center [156, 177] width 75 height 36
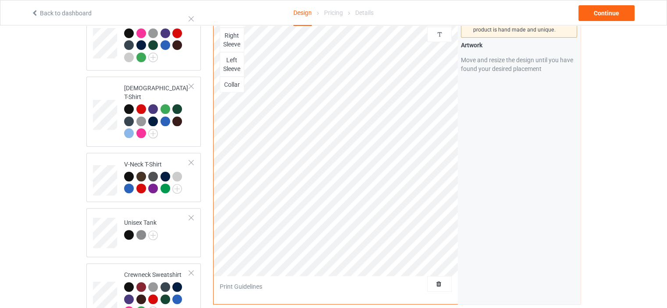
scroll to position [414, 0]
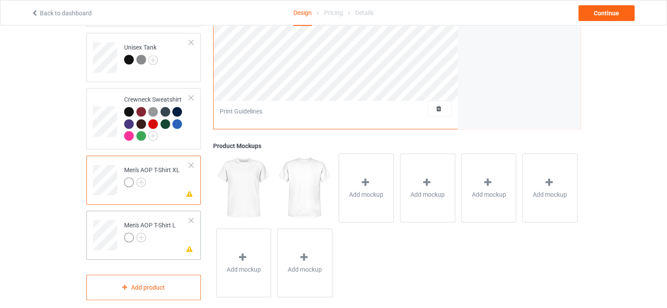
click at [187, 214] on td "Missing artwork on 3 side(s) Men's AOP T-Shirt L" at bounding box center [156, 232] width 75 height 36
click at [193, 162] on div at bounding box center [191, 165] width 6 height 6
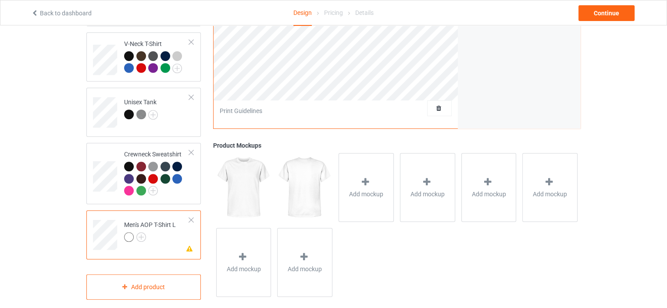
click at [189, 217] on div at bounding box center [191, 220] width 6 height 6
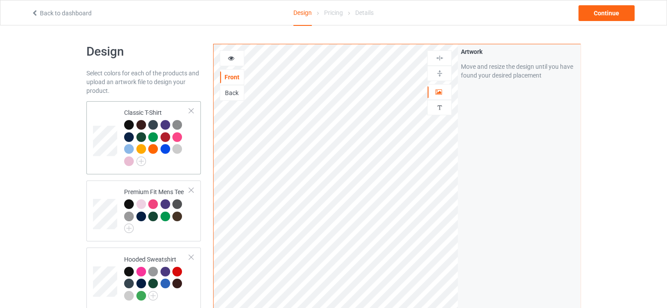
click at [157, 147] on div at bounding box center [153, 149] width 10 height 10
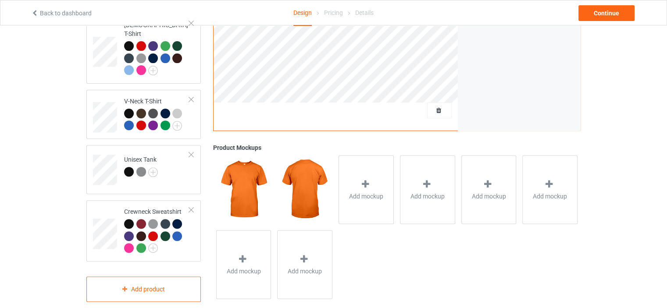
scroll to position [303, 0]
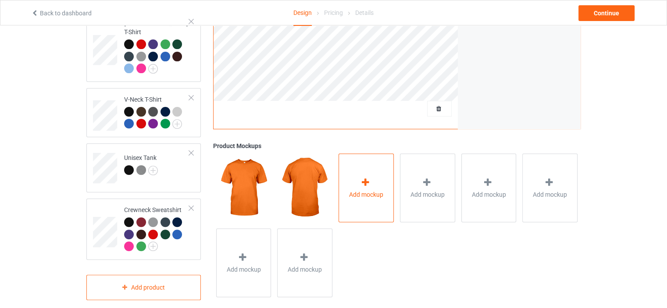
click at [339, 198] on div "Add mockup" at bounding box center [366, 187] width 55 height 69
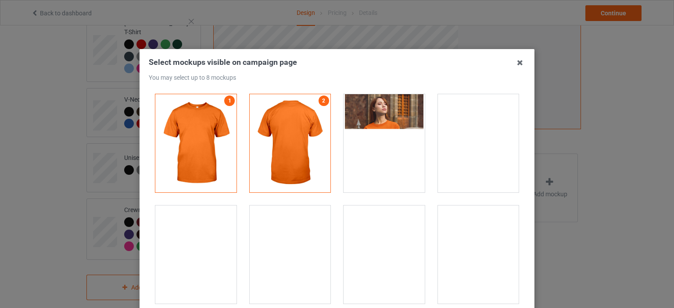
click at [508, 64] on h3 "Select mockups visible on campaign page You may select up to 8 mockups" at bounding box center [337, 69] width 376 height 24
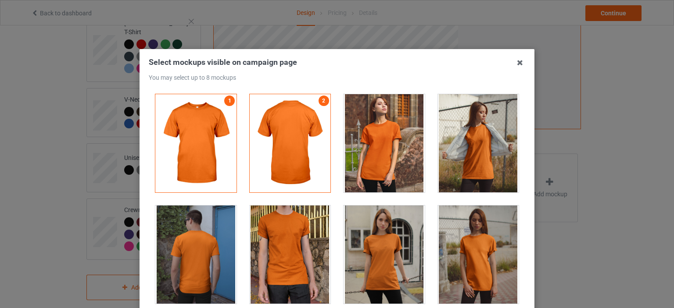
click at [288, 59] on span "Select mockups visible on campaign page" at bounding box center [223, 61] width 148 height 9
click at [513, 64] on icon at bounding box center [520, 63] width 14 height 14
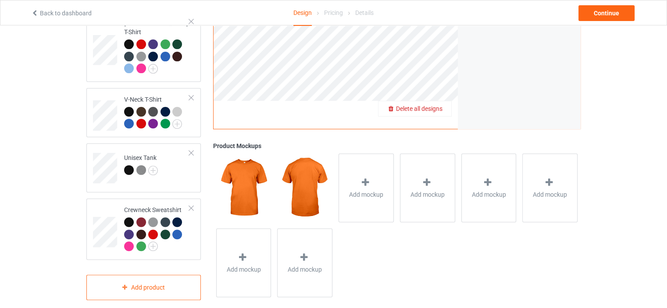
scroll to position [128, 0]
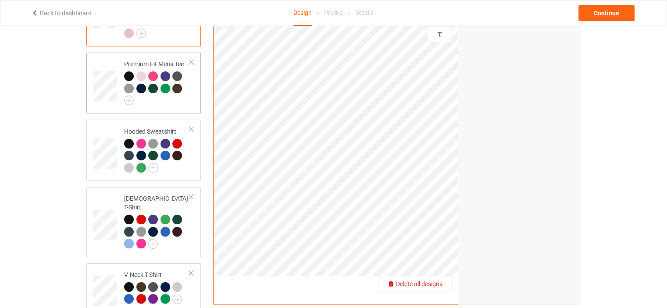
click at [127, 78] on div at bounding box center [129, 76] width 10 height 10
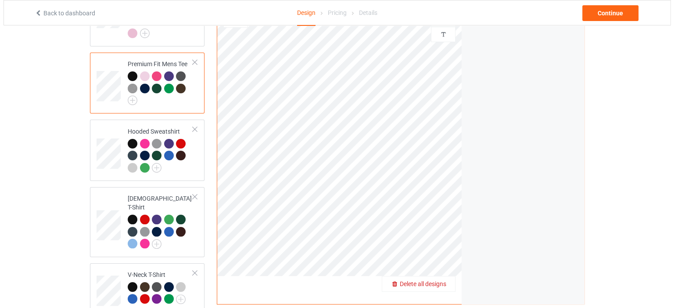
scroll to position [303, 0]
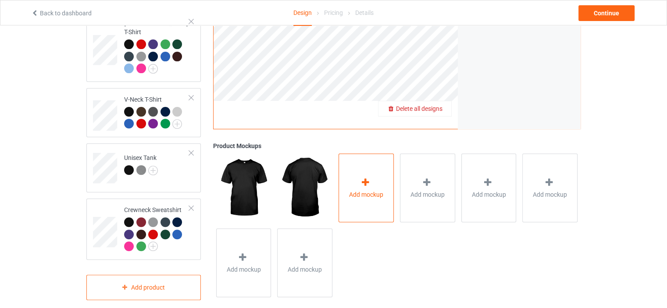
click at [360, 190] on span "Add mockup" at bounding box center [366, 194] width 34 height 9
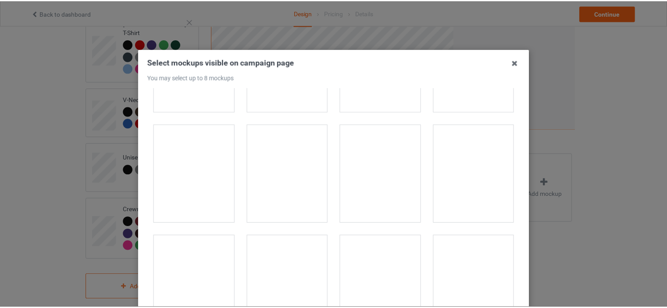
scroll to position [0, 0]
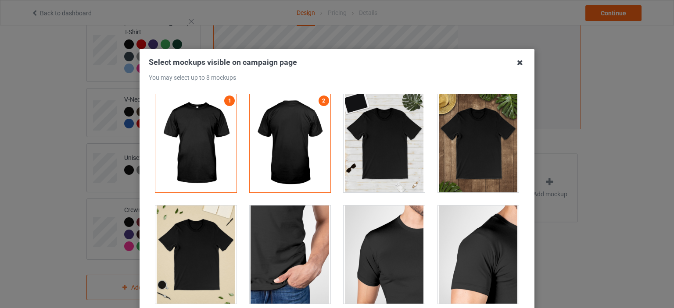
click at [520, 62] on icon at bounding box center [520, 63] width 14 height 14
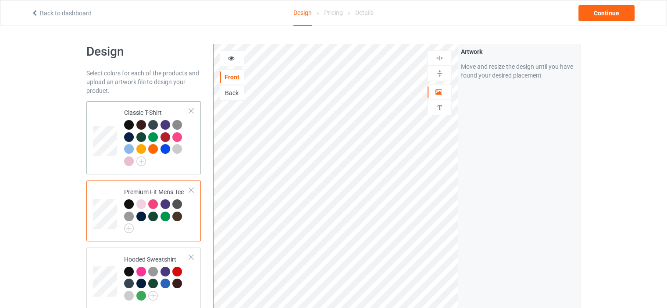
click at [175, 163] on div at bounding box center [156, 144] width 65 height 48
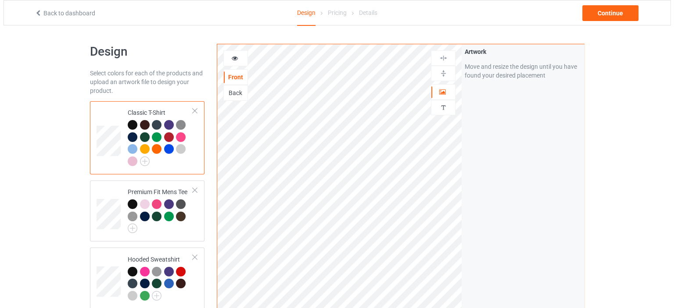
scroll to position [303, 0]
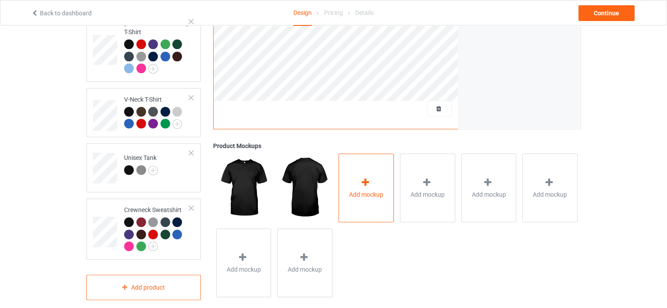
click at [360, 196] on div "Add mockup" at bounding box center [366, 187] width 55 height 69
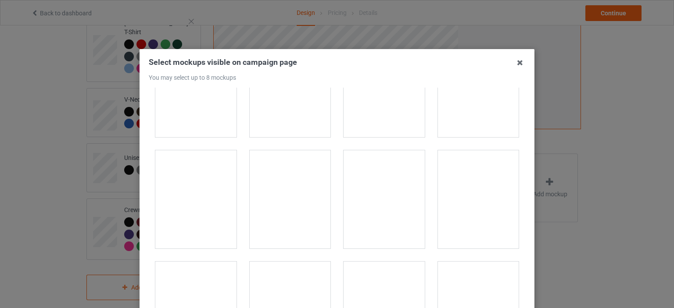
scroll to position [3683, 0]
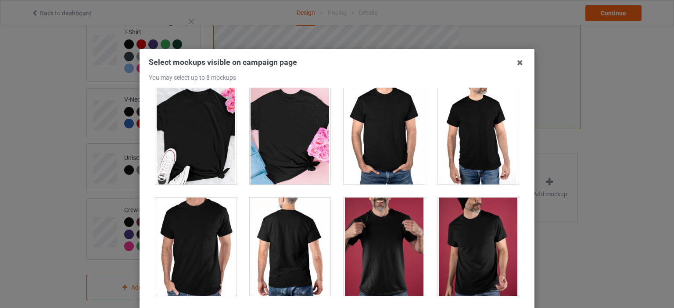
click at [215, 249] on div at bounding box center [195, 247] width 81 height 98
click at [271, 245] on div at bounding box center [290, 247] width 81 height 98
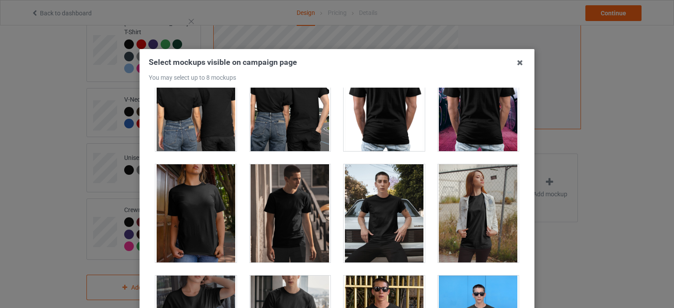
scroll to position [4210, 0]
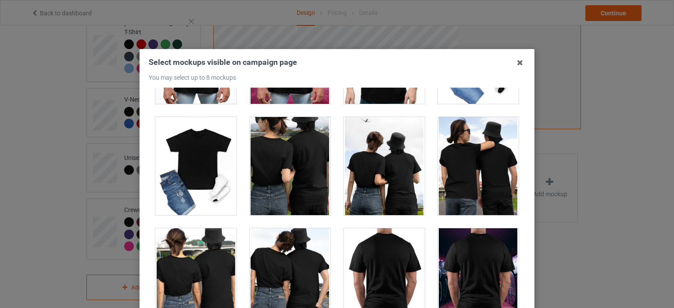
click at [471, 163] on div at bounding box center [478, 166] width 81 height 98
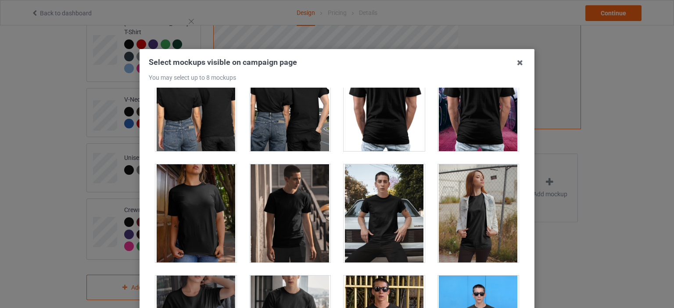
scroll to position [4560, 0]
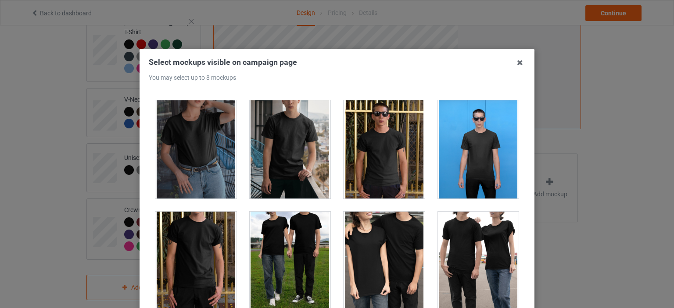
click at [281, 228] on div at bounding box center [290, 261] width 81 height 98
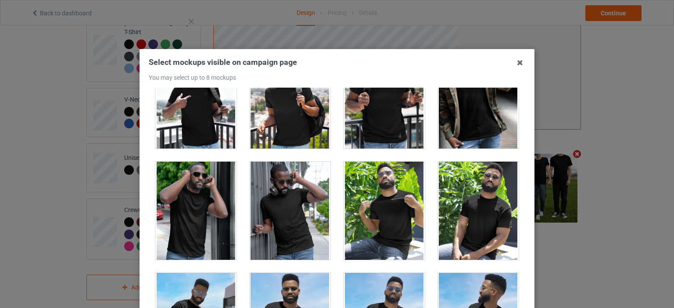
scroll to position [5437, 0]
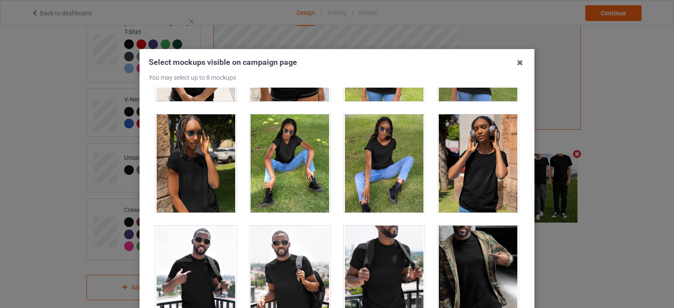
click at [209, 257] on div at bounding box center [195, 275] width 81 height 98
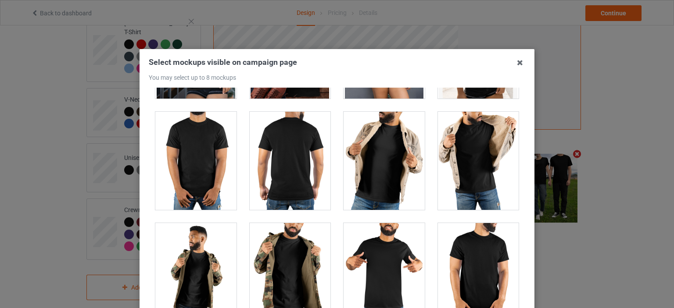
scroll to position [6841, 0]
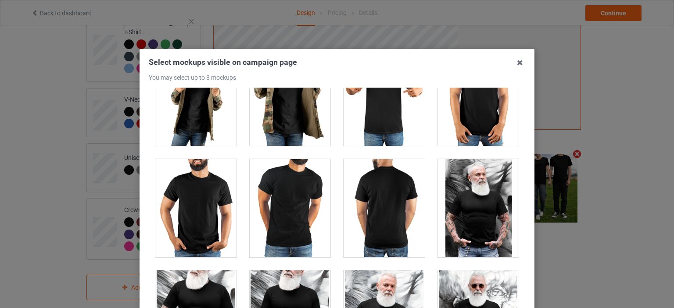
click at [375, 208] on div at bounding box center [383, 208] width 81 height 98
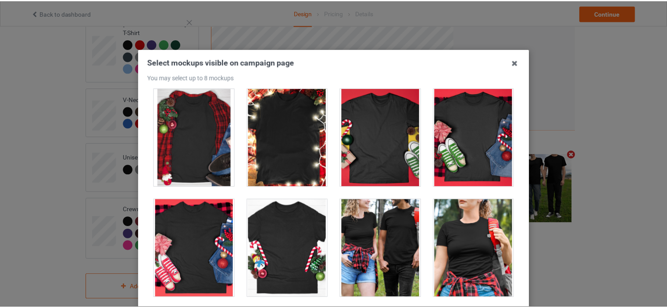
scroll to position [9647, 0]
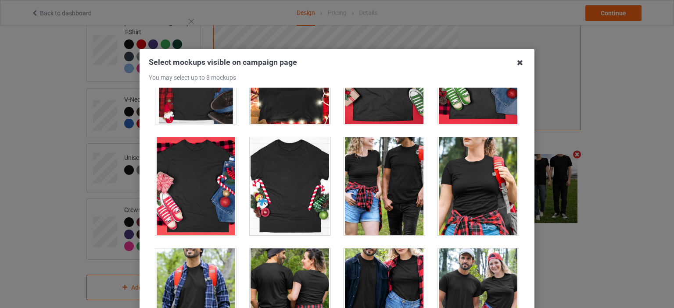
click at [521, 56] on icon at bounding box center [520, 63] width 14 height 14
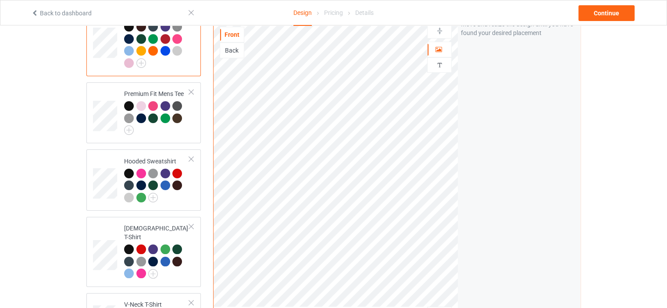
scroll to position [0, 0]
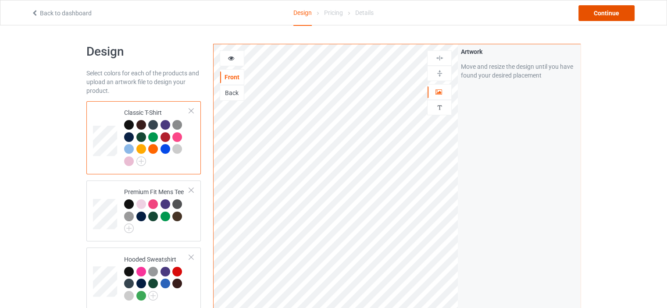
click at [603, 7] on div "Continue" at bounding box center [606, 13] width 56 height 16
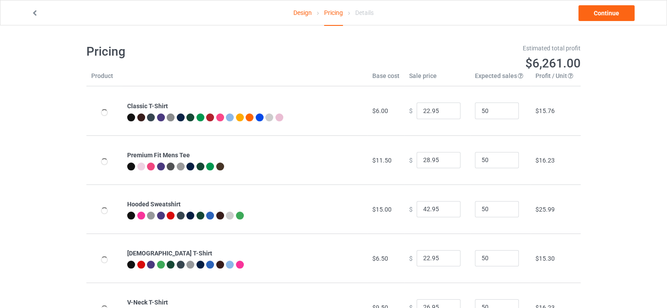
type input "26.95"
type input "32.95"
type input "46.95"
type input "26.95"
type input "30.95"
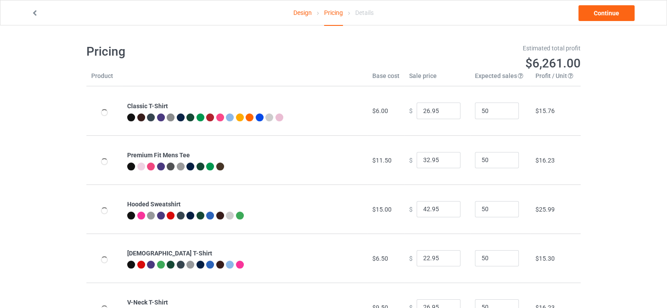
type input "28.95"
type input "39.95"
click at [446, 112] on input "25.95" at bounding box center [439, 111] width 44 height 17
click at [446, 112] on input "24.95" at bounding box center [439, 111] width 44 height 17
click at [446, 112] on input "23.95" at bounding box center [439, 111] width 44 height 17
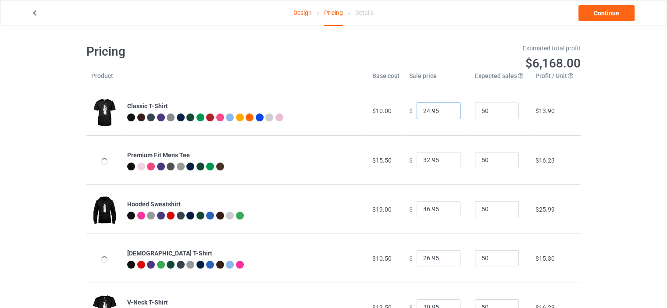
click at [445, 107] on input "24.95" at bounding box center [439, 111] width 44 height 17
type input "25.95"
click at [445, 107] on input "25.95" at bounding box center [439, 111] width 44 height 17
click at [614, 14] on link "Continue" at bounding box center [606, 13] width 56 height 16
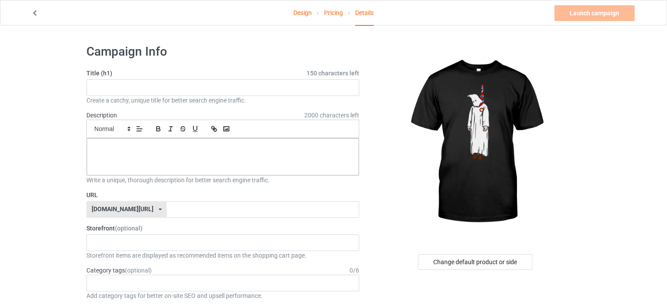
click at [320, 12] on icon at bounding box center [318, 13] width 6 height 5
click at [330, 12] on link "Pricing" at bounding box center [333, 12] width 19 height 25
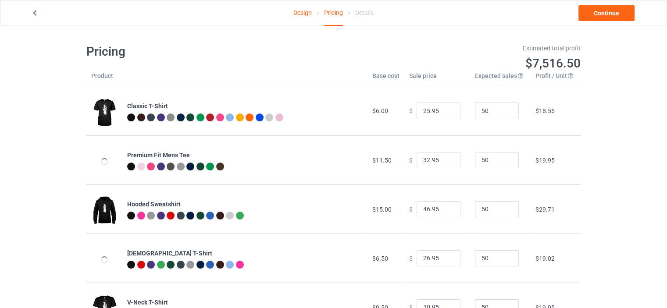
type input "26.95"
click at [496, 112] on input "50" at bounding box center [497, 111] width 44 height 17
click at [504, 107] on input "51" at bounding box center [497, 111] width 44 height 17
click at [503, 107] on input "52" at bounding box center [497, 111] width 44 height 17
click at [503, 107] on input "53" at bounding box center [497, 111] width 44 height 17
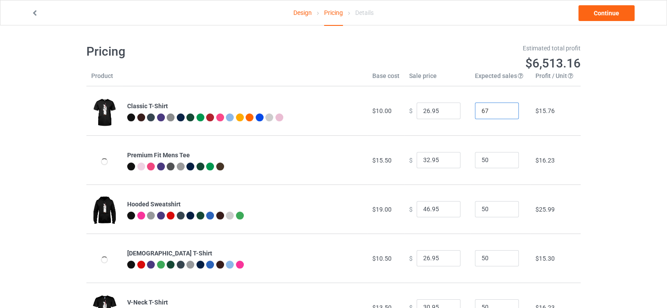
click at [503, 107] on input "67" at bounding box center [497, 111] width 44 height 17
drag, startPoint x: 483, startPoint y: 110, endPoint x: 471, endPoint y: 110, distance: 12.3
click at [475, 110] on input "67" at bounding box center [497, 111] width 44 height 17
click at [516, 119] on td "10" at bounding box center [500, 110] width 61 height 49
click at [502, 109] on input "11" at bounding box center [497, 111] width 44 height 17
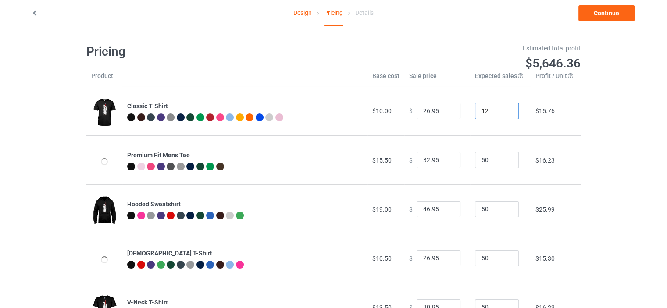
click at [502, 109] on input "12" at bounding box center [497, 111] width 44 height 17
click at [502, 109] on input "30" at bounding box center [497, 111] width 44 height 17
click at [494, 109] on input "30" at bounding box center [497, 111] width 44 height 17
click at [493, 109] on input "30" at bounding box center [497, 111] width 44 height 17
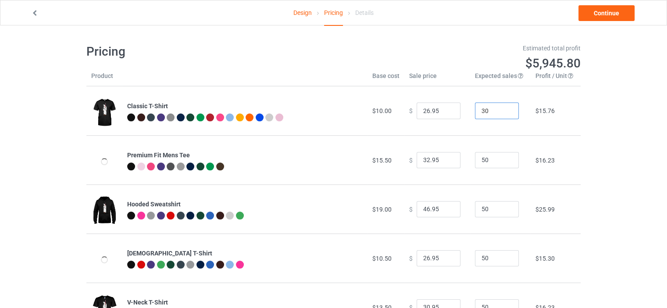
click at [493, 109] on input "30" at bounding box center [497, 111] width 44 height 17
click at [475, 108] on input "30" at bounding box center [497, 111] width 44 height 17
drag, startPoint x: 473, startPoint y: 108, endPoint x: 479, endPoint y: 108, distance: 5.7
click at [479, 108] on input "30" at bounding box center [497, 111] width 44 height 17
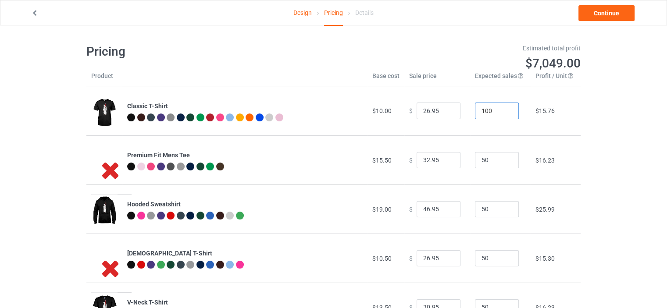
type input "100"
click at [586, 87] on div "Design Pricing Details Continue Pricing Estimated total profit $7,049.00 Produc…" at bounding box center [333, 236] width 667 height 423
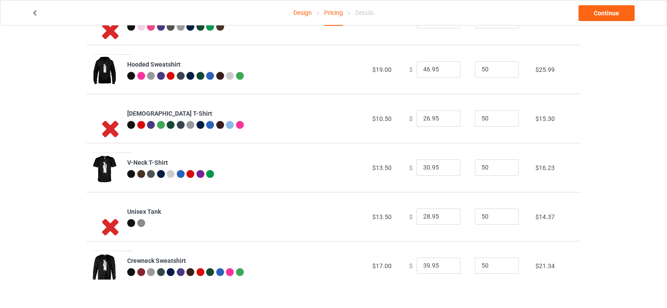
scroll to position [140, 0]
click at [120, 226] on icon at bounding box center [110, 226] width 29 height 25
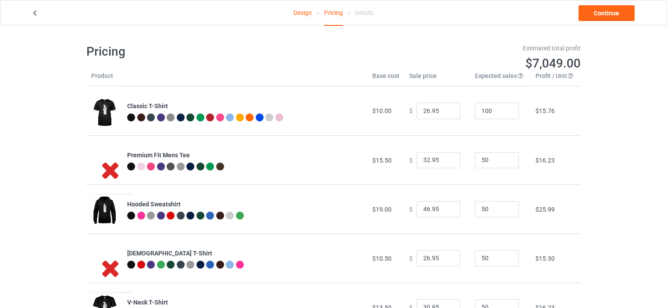
click at [114, 168] on icon at bounding box center [110, 169] width 29 height 25
click at [121, 171] on icon at bounding box center [110, 169] width 29 height 25
click at [121, 169] on icon at bounding box center [110, 169] width 29 height 25
click at [300, 18] on link "Design" at bounding box center [302, 12] width 18 height 25
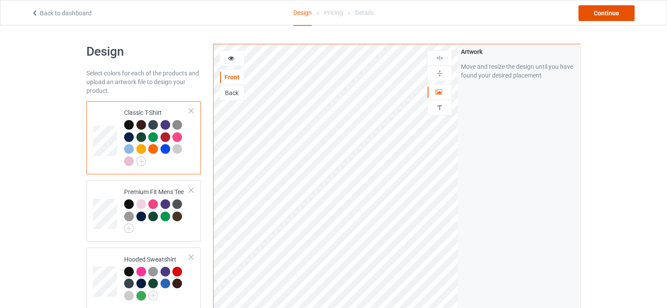
click at [601, 19] on div "Continue" at bounding box center [606, 13] width 56 height 16
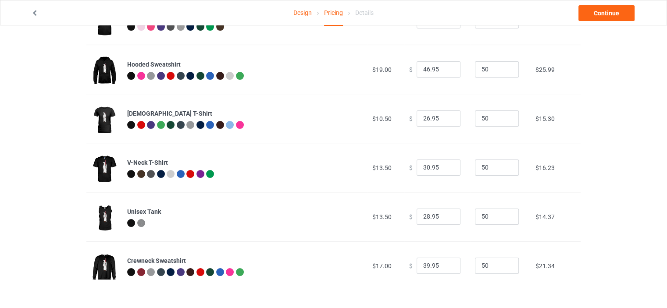
scroll to position [140, 0]
click at [504, 266] on input "49" at bounding box center [497, 265] width 44 height 17
click at [504, 266] on input "48" at bounding box center [497, 265] width 44 height 17
click at [504, 266] on input "47" at bounding box center [497, 265] width 44 height 17
type input "46"
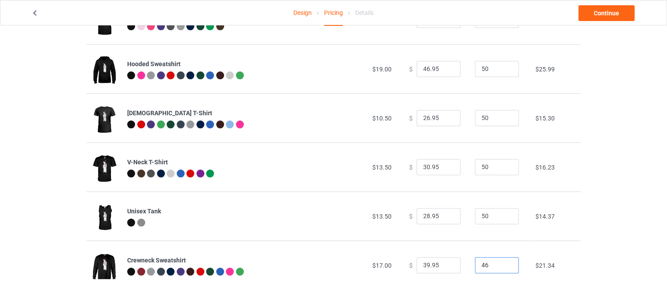
click at [504, 266] on input "46" at bounding box center [497, 265] width 44 height 17
click at [445, 267] on input "38.95" at bounding box center [439, 265] width 44 height 17
click at [445, 267] on input "37.95" at bounding box center [439, 265] width 44 height 17
click at [445, 267] on input "36.95" at bounding box center [439, 265] width 44 height 17
click at [445, 267] on input "35.95" at bounding box center [439, 265] width 44 height 17
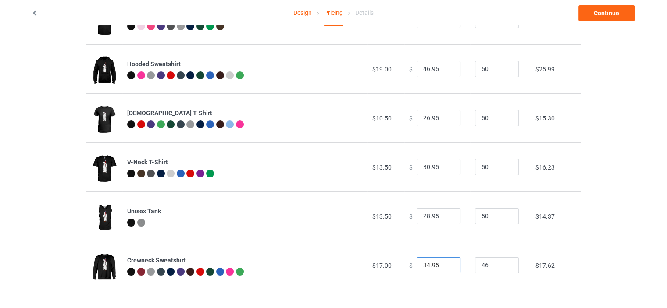
click at [445, 267] on input "34.95" at bounding box center [439, 265] width 44 height 17
click at [445, 266] on input "33.95" at bounding box center [439, 265] width 44 height 17
click at [445, 266] on input "32.95" at bounding box center [439, 265] width 44 height 17
click at [445, 266] on input "31.95" at bounding box center [439, 265] width 44 height 17
type input "30.95"
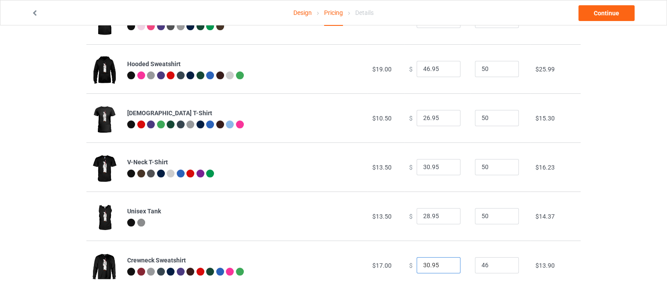
click at [445, 266] on input "30.95" at bounding box center [439, 265] width 44 height 17
click at [445, 259] on input "30.95" at bounding box center [439, 265] width 44 height 17
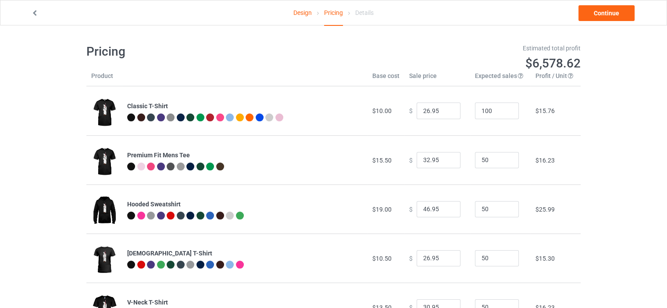
scroll to position [0, 0]
click at [605, 16] on link "Continue" at bounding box center [606, 13] width 56 height 16
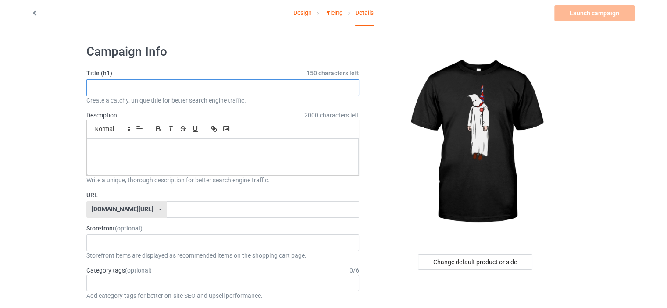
click at [207, 90] on input "text" at bounding box center [222, 87] width 273 height 17
click at [232, 122] on div "Small Normal Large Big Huge" at bounding box center [222, 129] width 273 height 18
click at [225, 131] on rect "button" at bounding box center [226, 129] width 5 height 4
paste input "[URL][DOMAIN_NAME]"
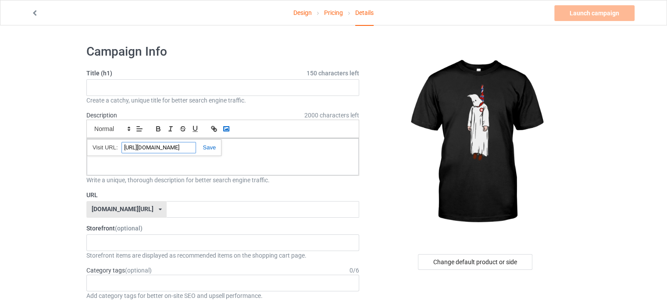
scroll to position [0, 114]
click at [219, 149] on div "[URL][DOMAIN_NAME]" at bounding box center [154, 147] width 135 height 17
click at [205, 149] on link at bounding box center [206, 147] width 20 height 7
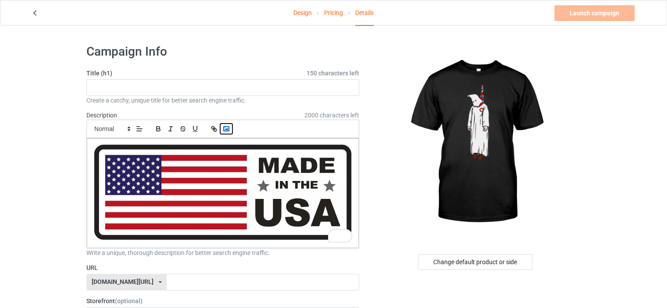
click at [227, 128] on icon "button" at bounding box center [226, 129] width 8 height 8
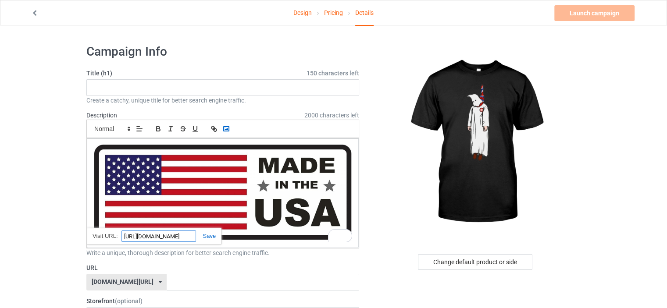
paste input "81Q1pzxDwR"
type input "[URL][DOMAIN_NAME]"
click at [209, 238] on link at bounding box center [206, 236] width 20 height 7
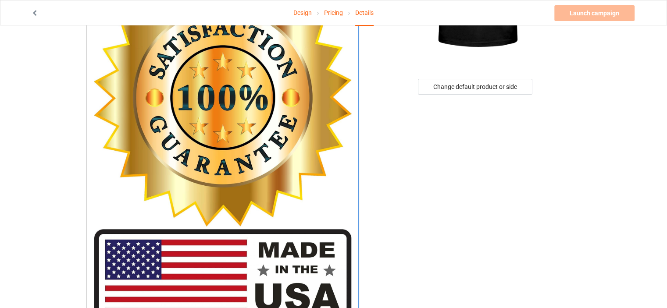
scroll to position [351, 0]
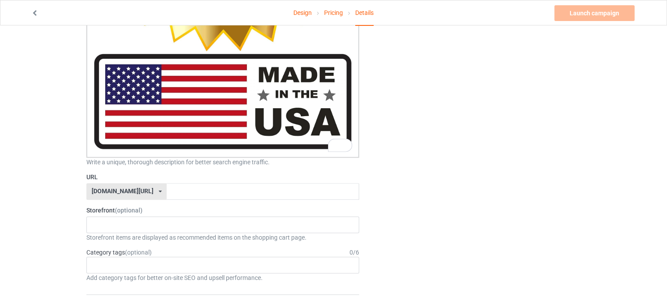
click at [412, 153] on div "Change default product or side" at bounding box center [475, 298] width 221 height 1223
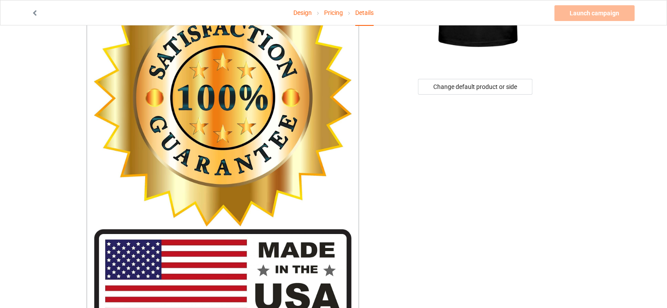
scroll to position [0, 0]
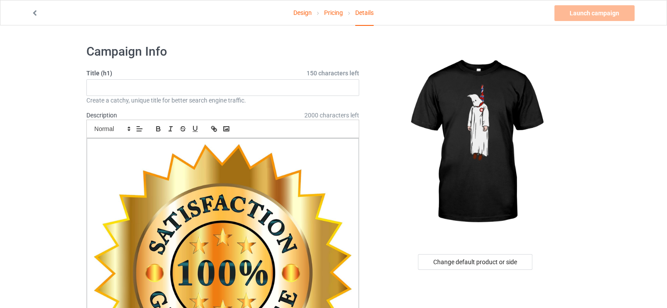
click at [234, 96] on div "Create a catchy, unique title for better search engine traffic." at bounding box center [222, 100] width 273 height 9
click at [279, 90] on input "text" at bounding box center [222, 87] width 273 height 17
paste input "limited edition"
drag, startPoint x: 116, startPoint y: 90, endPoint x: 110, endPoint y: 86, distance: 7.2
click at [110, 86] on input "limited edition" at bounding box center [222, 87] width 273 height 17
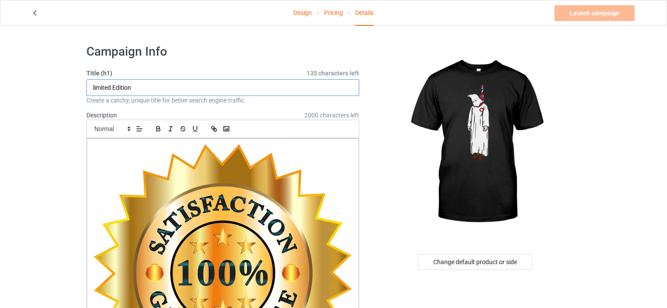
click at [93, 88] on input "limited Edition" at bounding box center [222, 87] width 273 height 17
click at [95, 88] on input "limited Edition" at bounding box center [222, 87] width 273 height 17
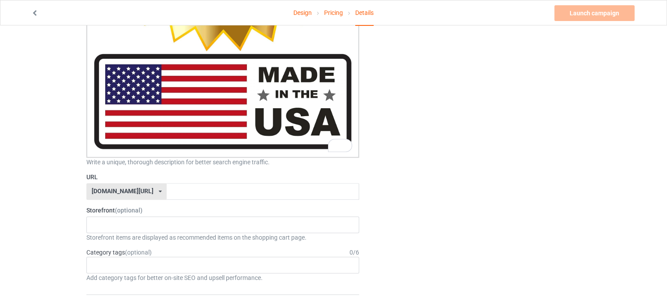
type input "Limited Edition"
click at [455, 156] on div "Change default product or side" at bounding box center [475, 298] width 221 height 1223
click at [300, 184] on input "text" at bounding box center [263, 191] width 192 height 17
paste input "limited edition"
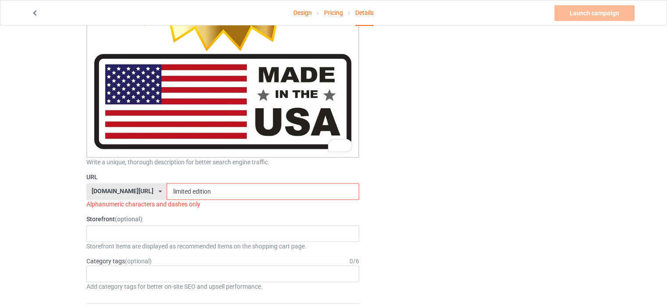
click at [167, 191] on input "limited edition" at bounding box center [263, 191] width 192 height 17
click at [205, 193] on input "limitededition" at bounding box center [263, 191] width 192 height 17
drag, startPoint x: 148, startPoint y: 195, endPoint x: 200, endPoint y: 199, distance: 52.8
click at [200, 199] on div "URL [DOMAIN_NAME][URL] [DOMAIN_NAME][URL] 587d0d41cee36fd012c64a69 limitedediti…" at bounding box center [222, 191] width 273 height 36
type input "f"
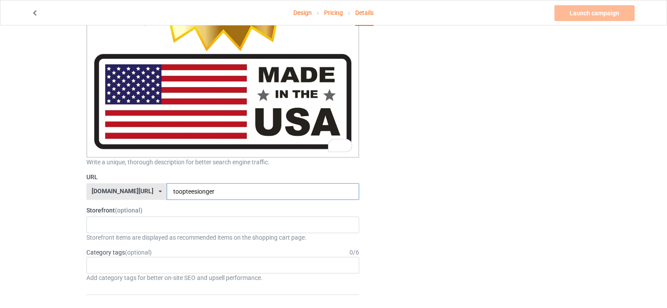
click at [275, 188] on input "toopteesionger" at bounding box center [263, 191] width 192 height 17
click at [248, 196] on input "toopteesionger" at bounding box center [263, 191] width 192 height 17
click at [250, 193] on input "toopteesionger" at bounding box center [263, 191] width 192 height 17
click at [250, 192] on input "toopteesionger" at bounding box center [263, 191] width 192 height 17
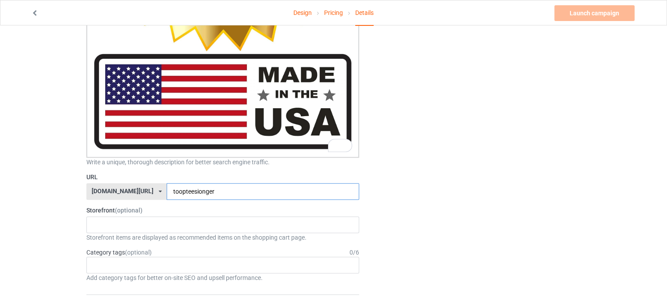
click at [250, 192] on input "toopteesionger" at bounding box center [263, 191] width 192 height 17
click at [248, 192] on input "toopteesiongerfr" at bounding box center [263, 191] width 192 height 17
drag, startPoint x: 179, startPoint y: 194, endPoint x: 353, endPoint y: 198, distance: 174.1
click at [353, 198] on input "toopteesiongerfr" at bounding box center [263, 191] width 192 height 17
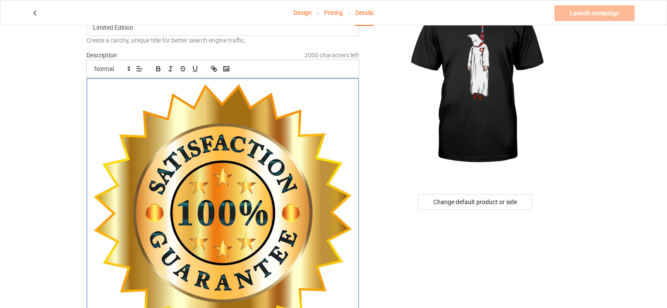
scroll to position [0, 0]
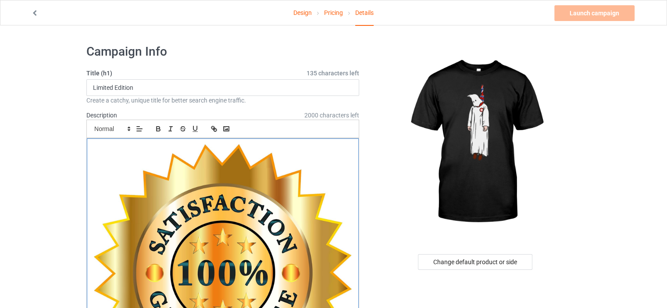
drag, startPoint x: 290, startPoint y: 150, endPoint x: 264, endPoint y: 135, distance: 30.1
click at [289, 150] on img "To enrich screen reader interactions, please activate Accessibility in Grammarl…" at bounding box center [223, 273] width 258 height 258
click at [205, 87] on input "Limited Edition" at bounding box center [222, 87] width 273 height 17
click at [161, 142] on div "To enrich screen reader interactions, please activate Accessibility in Grammarl…" at bounding box center [223, 274] width 272 height 271
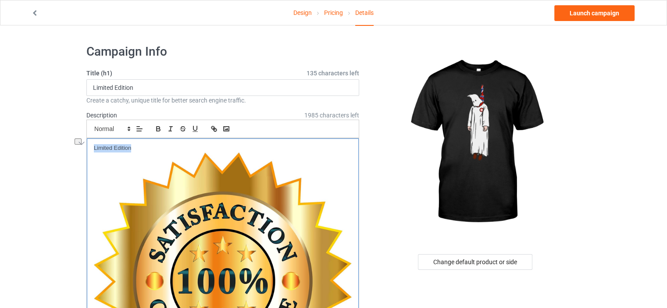
drag, startPoint x: 127, startPoint y: 147, endPoint x: 70, endPoint y: 144, distance: 56.6
click at [155, 126] on icon "button" at bounding box center [158, 129] width 8 height 8
click at [400, 161] on img at bounding box center [476, 142] width 158 height 197
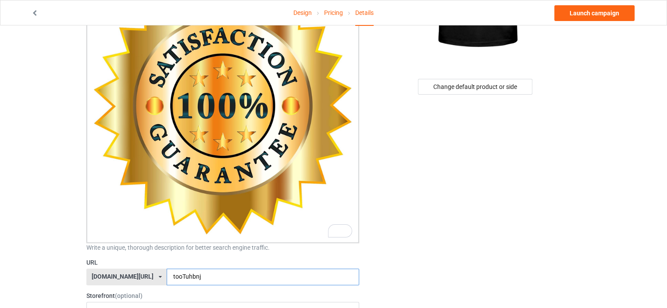
click at [204, 275] on input "tooTuhbnj" at bounding box center [263, 277] width 192 height 17
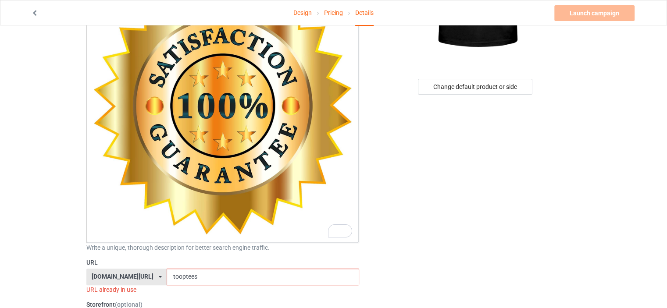
click at [174, 277] on input "tooptees" at bounding box center [263, 277] width 192 height 17
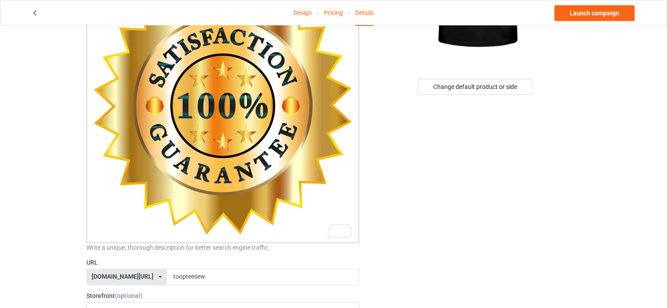
drag, startPoint x: 173, startPoint y: 278, endPoint x: 216, endPoint y: 278, distance: 42.5
click at [216, 278] on input "toopteesew" at bounding box center [263, 277] width 192 height 17
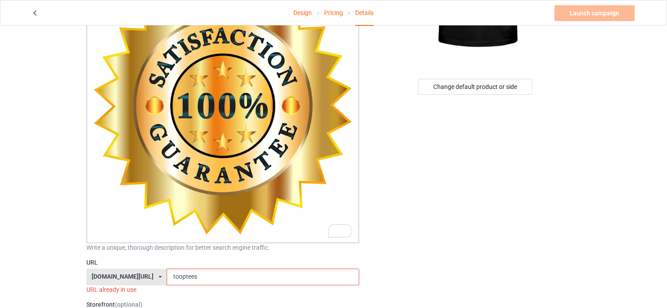
click at [167, 278] on input "tooptees" at bounding box center [263, 277] width 192 height 17
type input "funnytooptees"
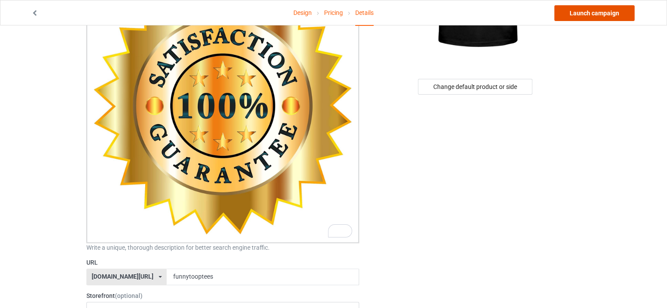
click at [583, 14] on link "Launch campaign" at bounding box center [594, 13] width 80 height 16
